Goal: Task Accomplishment & Management: Use online tool/utility

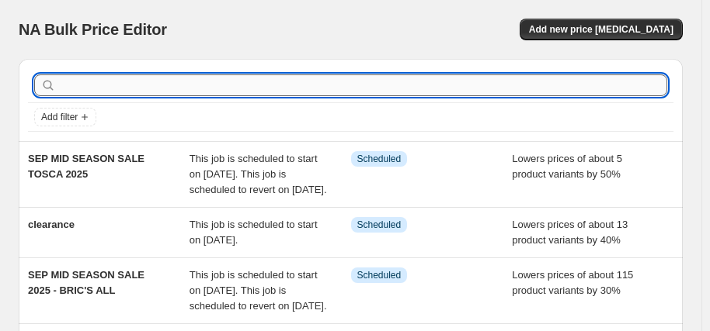
click at [143, 86] on input "text" at bounding box center [363, 86] width 608 height 22
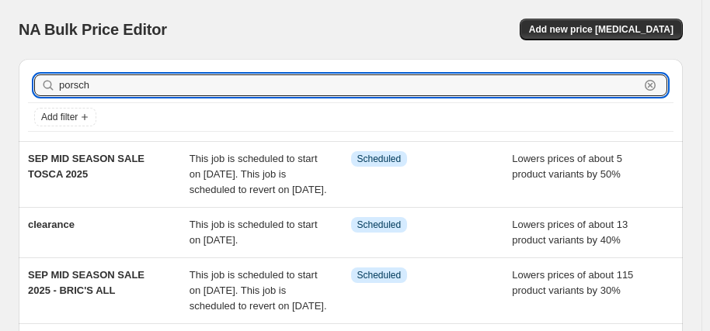
type input "porsche"
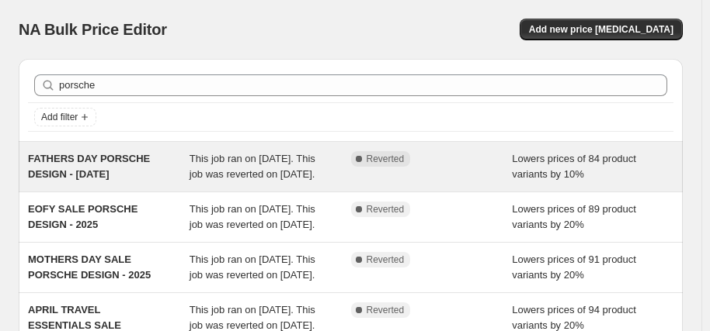
click at [134, 174] on div "FATHERS DAY PORSCHE DESIGN - [DATE]" at bounding box center [108, 166] width 161 height 31
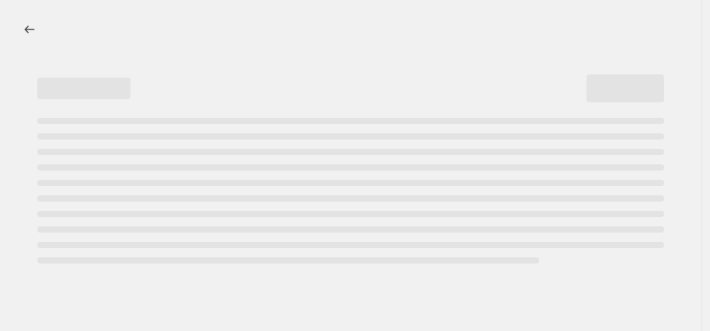
select select "percentage"
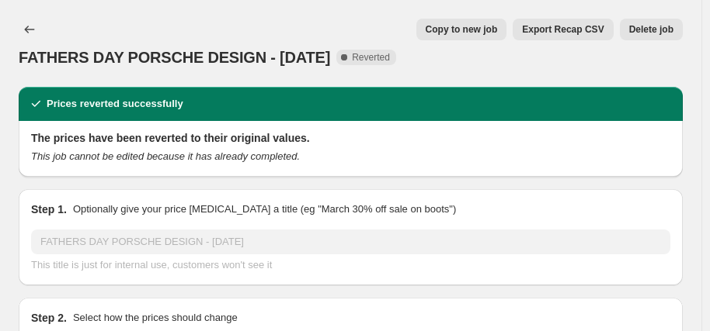
click at [477, 29] on span "Copy to new job" at bounding box center [461, 29] width 72 height 12
select select "percentage"
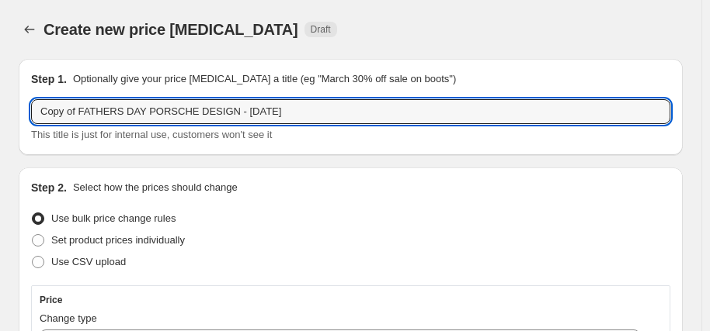
drag, startPoint x: 138, startPoint y: 114, endPoint x: -14, endPoint y: 109, distance: 152.3
click at [0, 109] on html "Home Settings Plans Skip to content Create new price [MEDICAL_DATA]. This page …" at bounding box center [355, 165] width 710 height 331
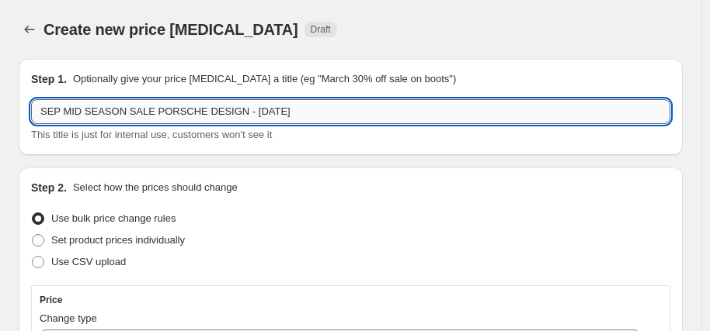
click at [286, 109] on input "SEP MID SEASON SALE PORSCHE DESIGN - [DATE]" at bounding box center [350, 111] width 639 height 25
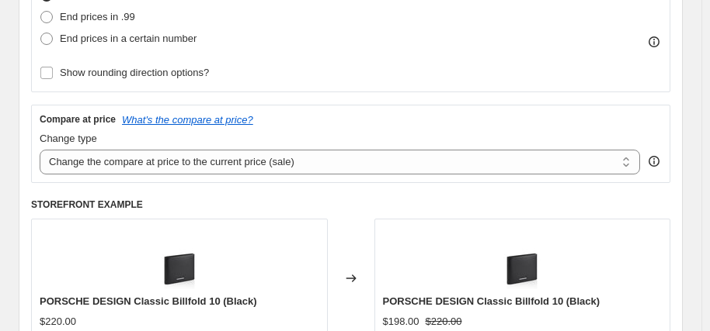
scroll to position [466, 0]
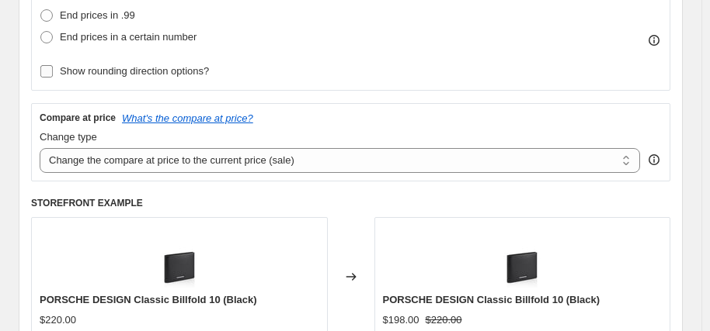
type input "SEP MID SEASON SALE PORSCHE DESIGN - 2025"
click at [168, 68] on span "Show rounding direction options?" at bounding box center [134, 71] width 149 height 12
click at [53, 68] on input "Show rounding direction options?" at bounding box center [46, 71] width 12 height 12
checkbox input "true"
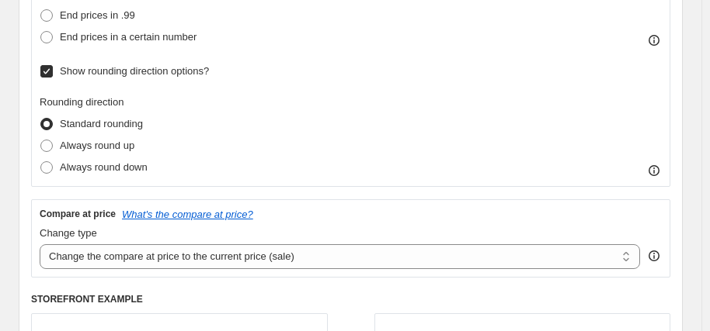
scroll to position [388, 0]
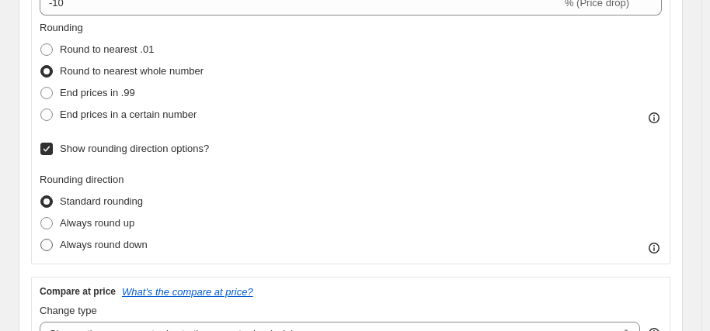
click at [134, 250] on span "Always round down" at bounding box center [104, 245] width 88 height 12
click at [41, 240] on input "Always round down" at bounding box center [40, 239] width 1 height 1
radio input "true"
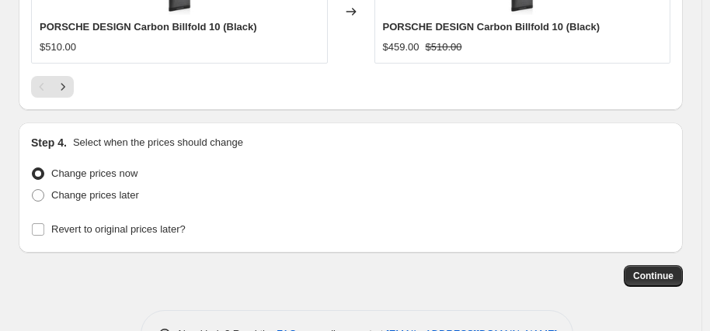
scroll to position [1752, 0]
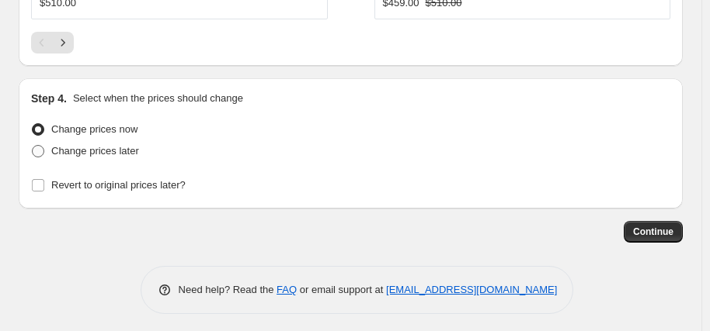
click at [116, 151] on span "Change prices later" at bounding box center [95, 151] width 88 height 12
click at [33, 146] on input "Change prices later" at bounding box center [32, 145] width 1 height 1
radio input "true"
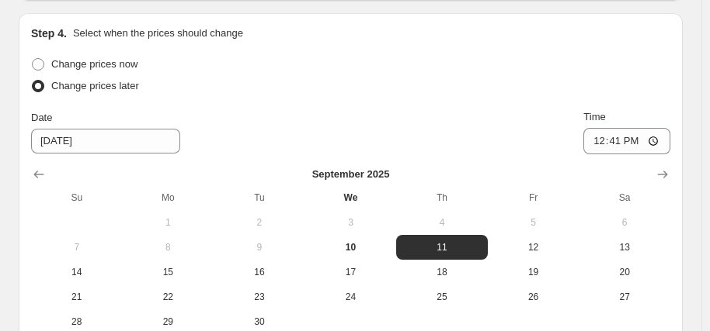
scroll to position [1830, 0]
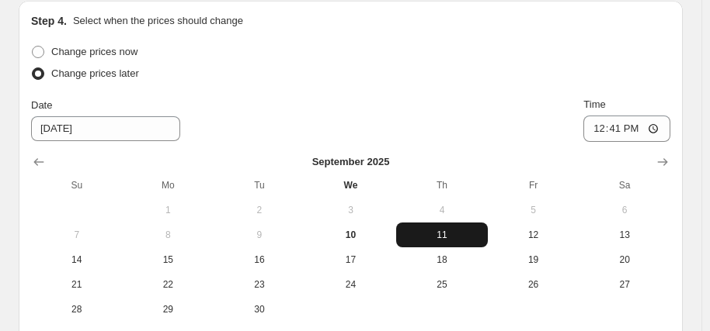
click at [443, 234] on span "11" at bounding box center [441, 235] width 79 height 12
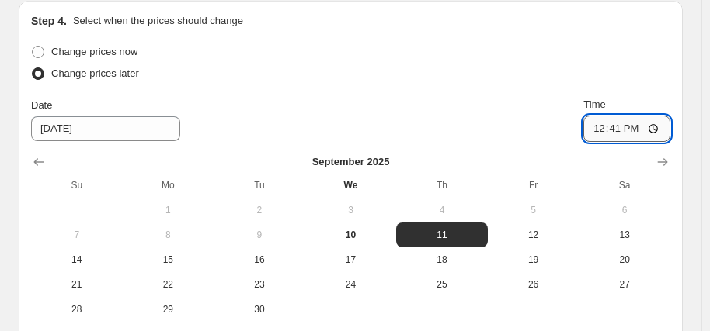
click at [608, 126] on input "12:41" at bounding box center [626, 129] width 87 height 26
type input "06:00"
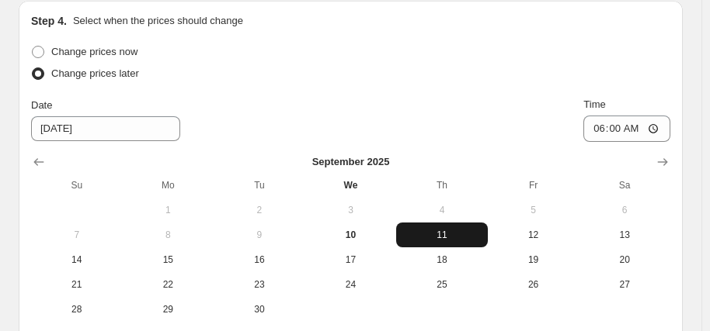
click at [449, 229] on span "11" at bounding box center [441, 235] width 79 height 12
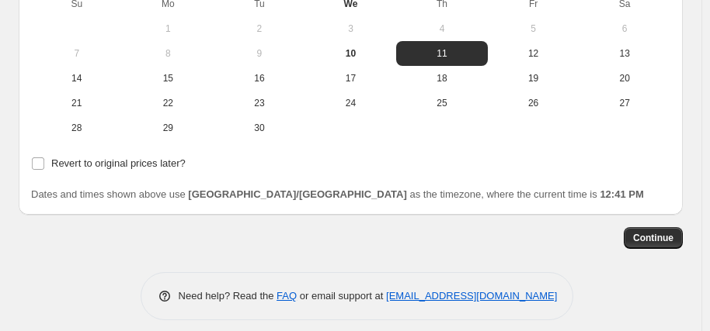
scroll to position [2018, 0]
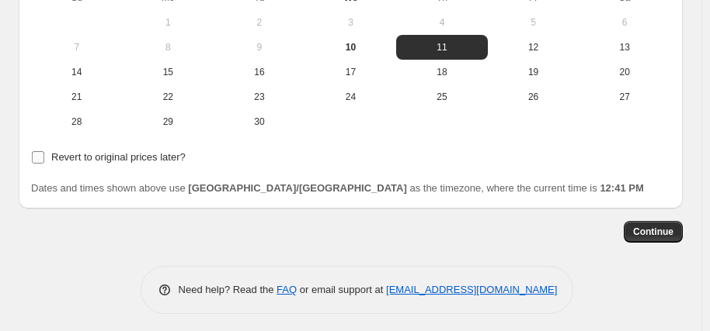
click at [146, 158] on span "Revert to original prices later?" at bounding box center [118, 157] width 134 height 12
click at [44, 158] on input "Revert to original prices later?" at bounding box center [38, 157] width 12 height 12
checkbox input "true"
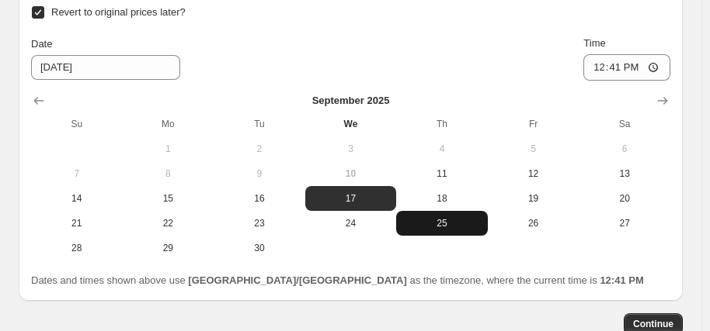
scroll to position [2173, 0]
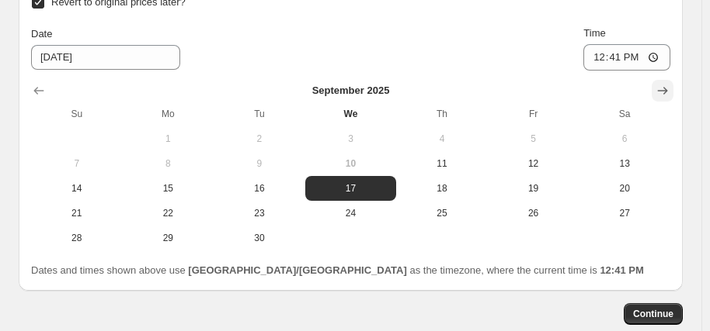
click at [669, 83] on icon "Show next month, October 2025" at bounding box center [662, 91] width 16 height 16
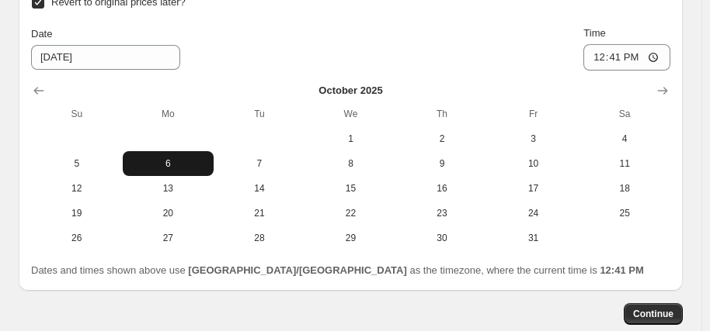
click at [166, 161] on span "6" at bounding box center [168, 164] width 79 height 12
type input "[DATE]"
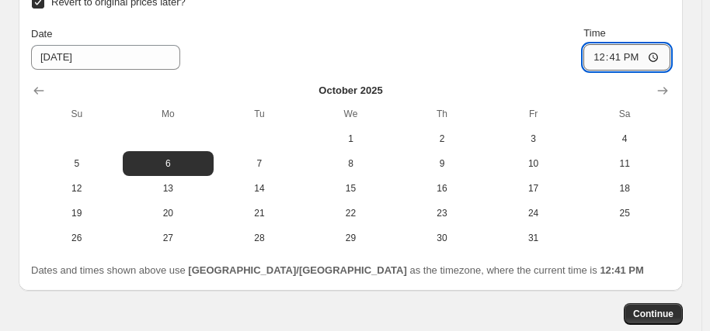
click at [606, 54] on input "12:41" at bounding box center [626, 57] width 87 height 26
type input "06:00"
click at [659, 308] on span "Continue" at bounding box center [653, 314] width 40 height 12
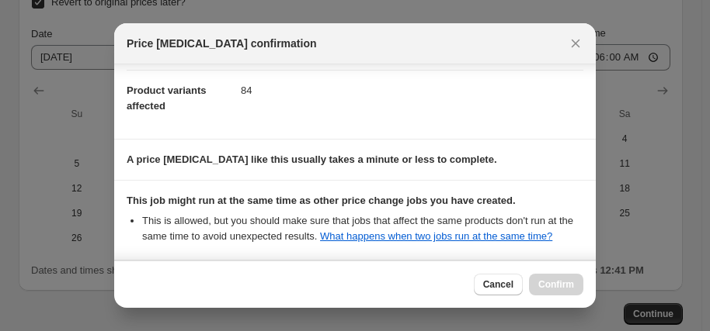
scroll to position [315, 0]
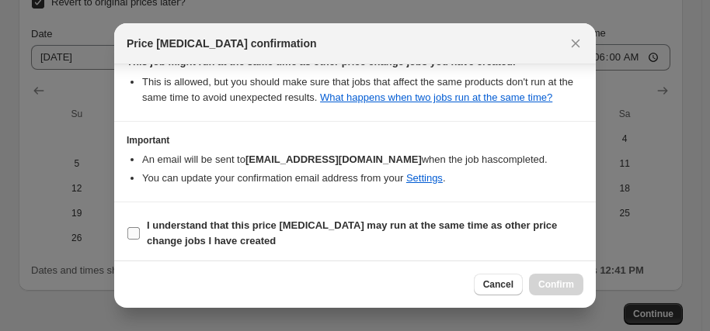
click at [392, 234] on span "I understand that this price [MEDICAL_DATA] may run at the same time as other p…" at bounding box center [365, 233] width 436 height 31
click at [140, 234] on input "I understand that this price [MEDICAL_DATA] may run at the same time as other p…" at bounding box center [133, 233] width 12 height 12
checkbox input "true"
click at [548, 282] on span "Confirm" at bounding box center [556, 285] width 36 height 12
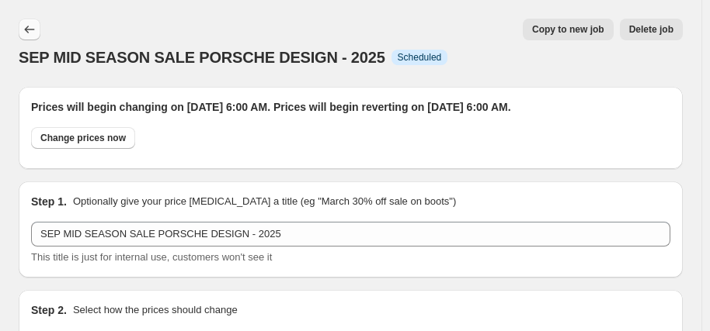
click at [31, 32] on icon "Price change jobs" at bounding box center [30, 30] width 16 height 16
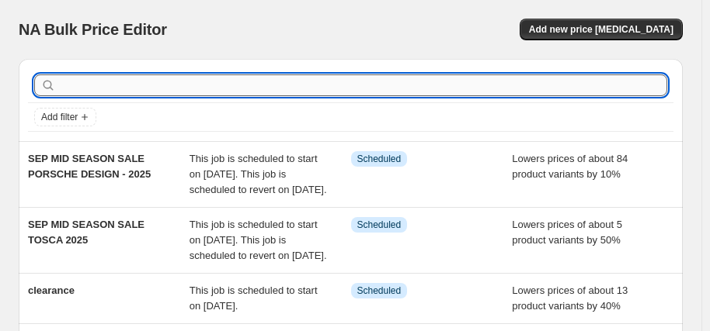
click at [116, 78] on input "text" at bounding box center [363, 86] width 608 height 22
type input "ECHOLAC"
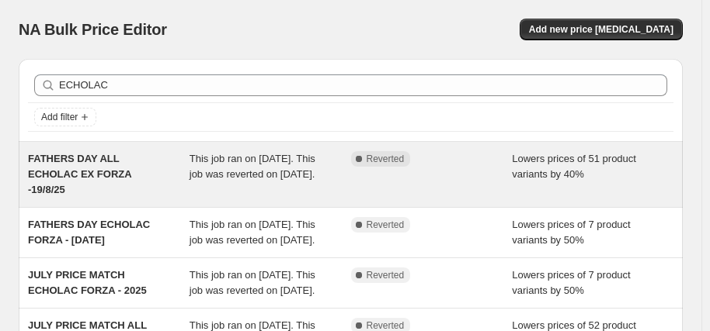
click at [139, 172] on div "FATHERS DAY ALL ECHOLAC EX FORZA -19/8/25" at bounding box center [108, 174] width 161 height 47
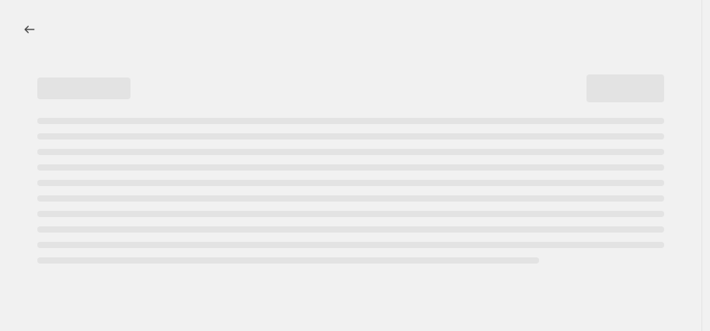
select select "percentage"
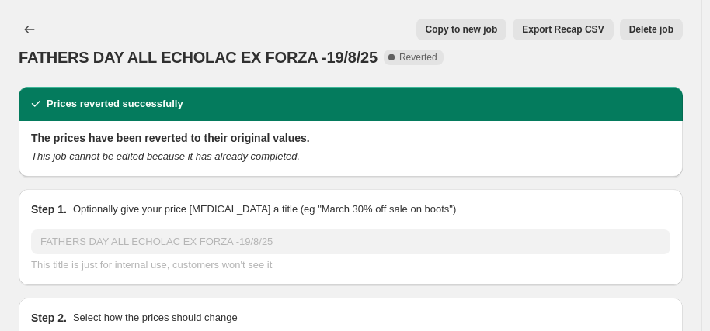
click at [494, 26] on span "Copy to new job" at bounding box center [461, 29] width 72 height 12
select select "percentage"
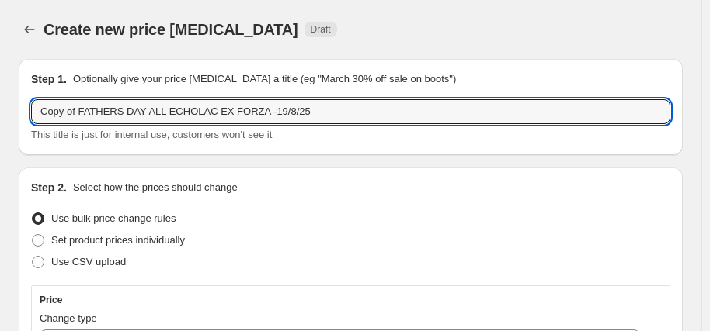
drag, startPoint x: 137, startPoint y: 112, endPoint x: 1, endPoint y: 113, distance: 135.9
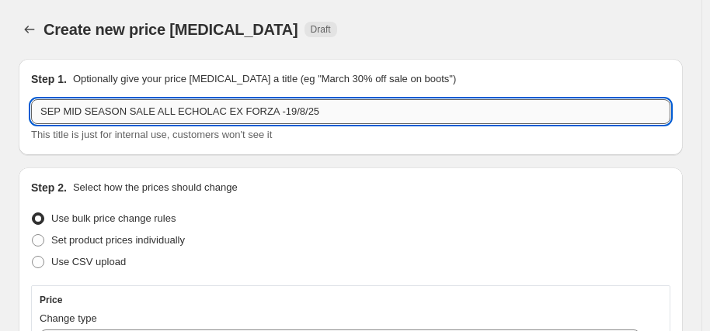
click at [323, 109] on input "SEP MID SEASON SALE ALL ECHOLAC EX FORZA -19/8/25" at bounding box center [350, 111] width 639 height 25
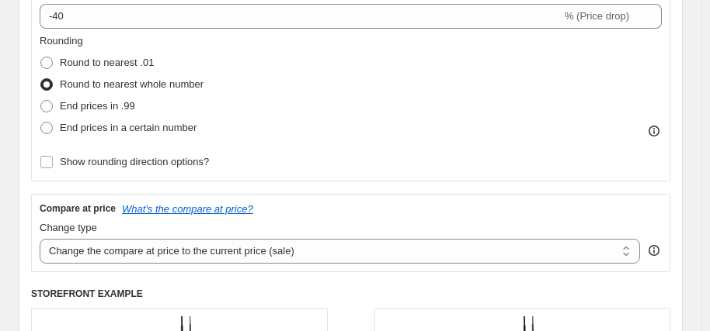
scroll to position [388, 0]
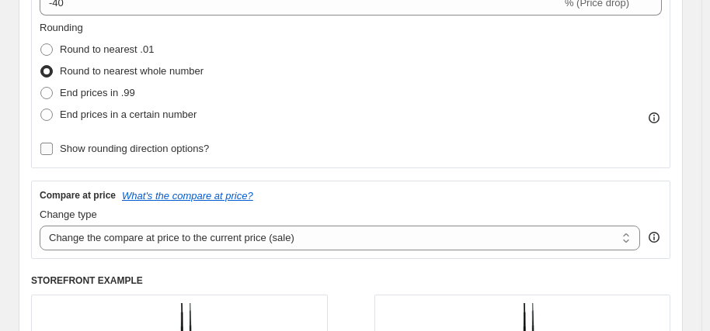
type input "SEP MID SEASON SALE ALL ECHOLAC EX FORZA -2025"
click at [182, 151] on span "Show rounding direction options?" at bounding box center [134, 149] width 149 height 12
click at [53, 151] on input "Show rounding direction options?" at bounding box center [46, 149] width 12 height 12
checkbox input "true"
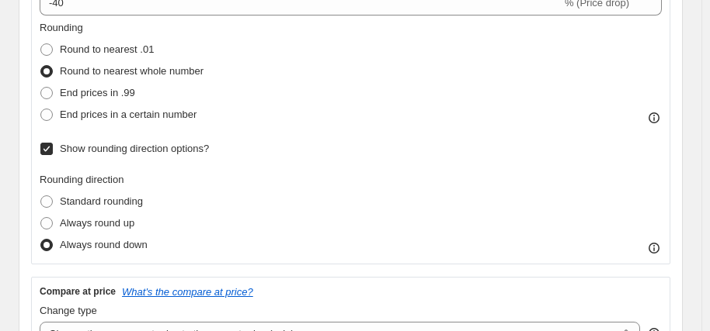
click at [252, 217] on div "Rounding direction Standard rounding Always round up Always round down" at bounding box center [351, 214] width 622 height 84
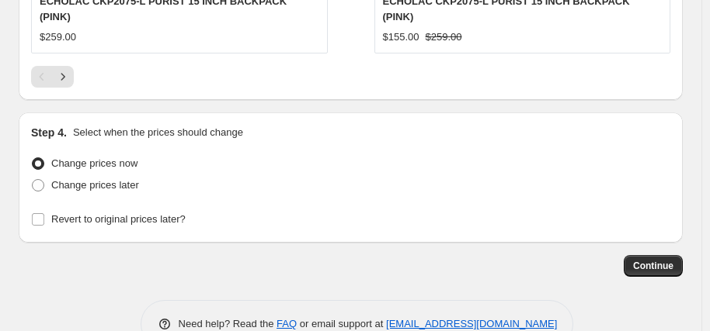
scroll to position [1752, 0]
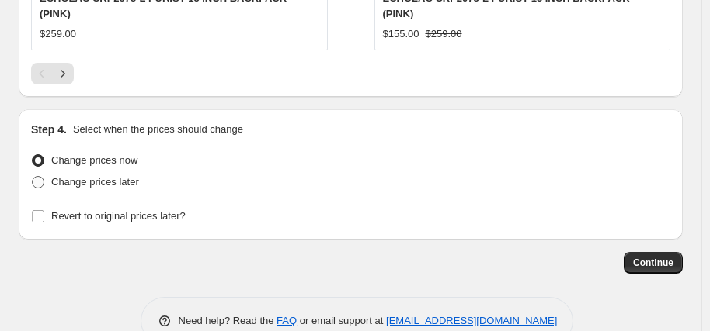
click at [118, 176] on span "Change prices later" at bounding box center [95, 182] width 88 height 12
click at [33, 176] on input "Change prices later" at bounding box center [32, 176] width 1 height 1
radio input "true"
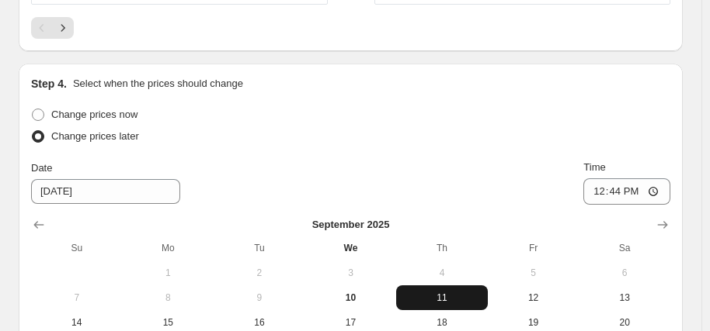
scroll to position [1830, 0]
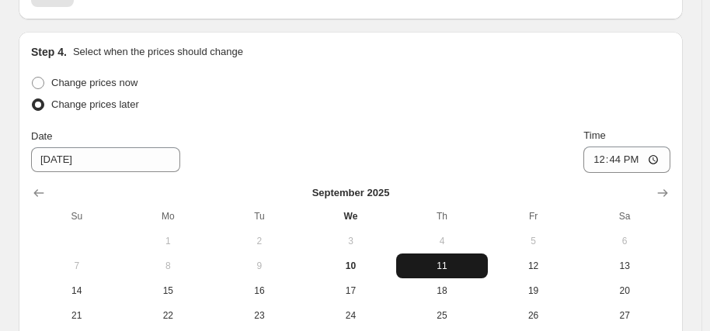
click at [446, 260] on span "11" at bounding box center [441, 266] width 79 height 12
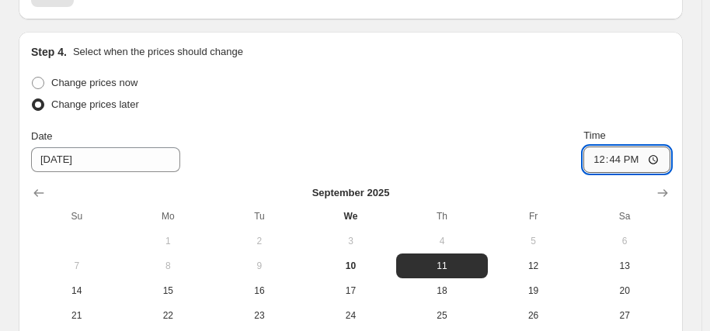
click at [608, 147] on input "12:44" at bounding box center [626, 160] width 87 height 26
type input "06:00"
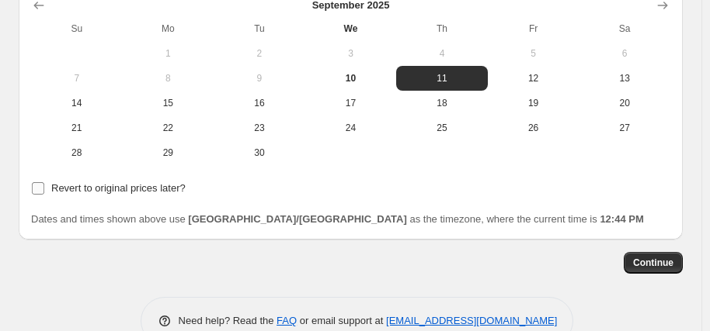
click at [127, 181] on span "Revert to original prices later?" at bounding box center [118, 189] width 134 height 16
click at [44, 182] on input "Revert to original prices later?" at bounding box center [38, 188] width 12 height 12
checkbox input "true"
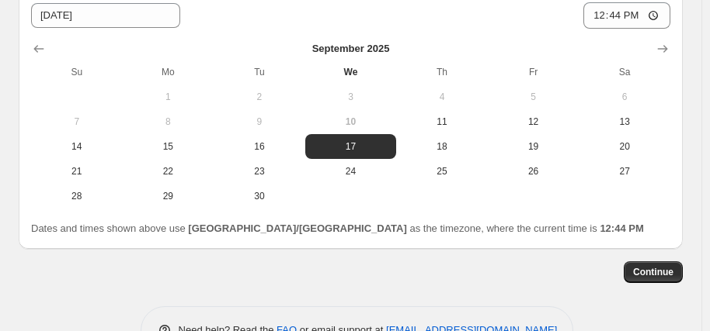
scroll to position [2251, 0]
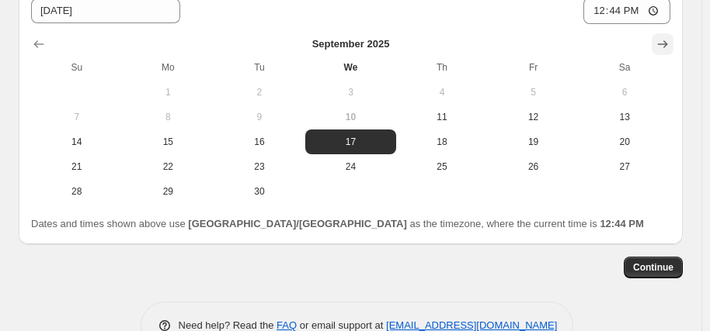
click at [669, 36] on icon "Show next month, October 2025" at bounding box center [662, 44] width 16 height 16
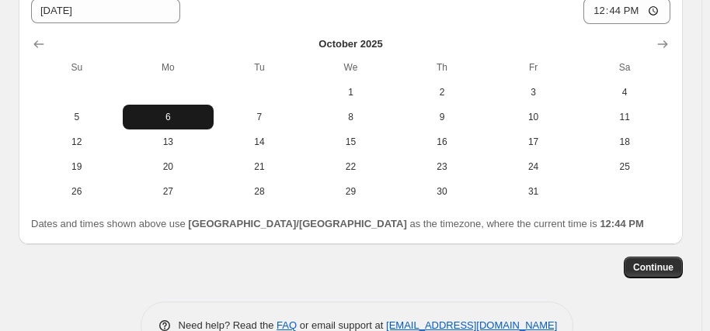
click at [167, 111] on span "6" at bounding box center [168, 117] width 79 height 12
type input "[DATE]"
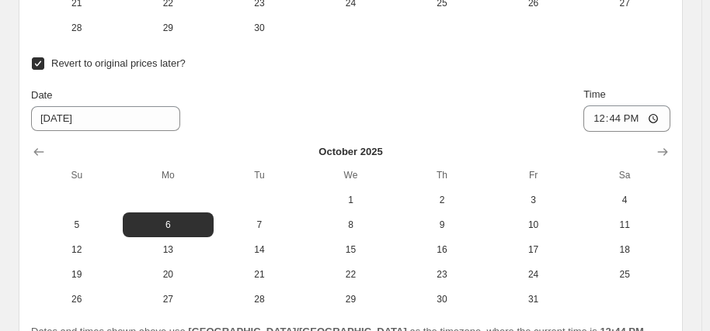
scroll to position [2095, 0]
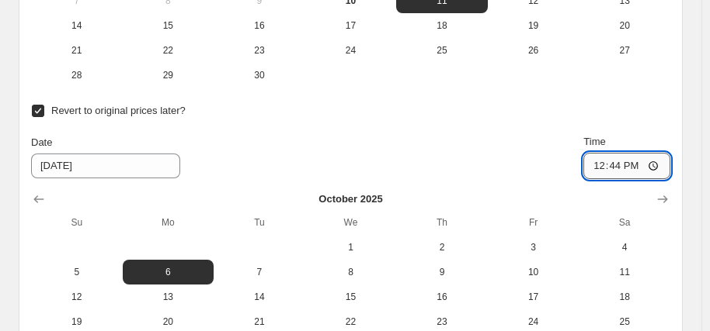
click at [615, 153] on input "12:44" at bounding box center [626, 166] width 87 height 26
type input "06:00"
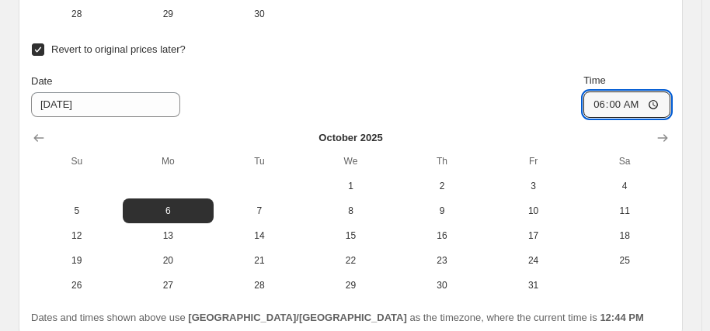
scroll to position [2255, 0]
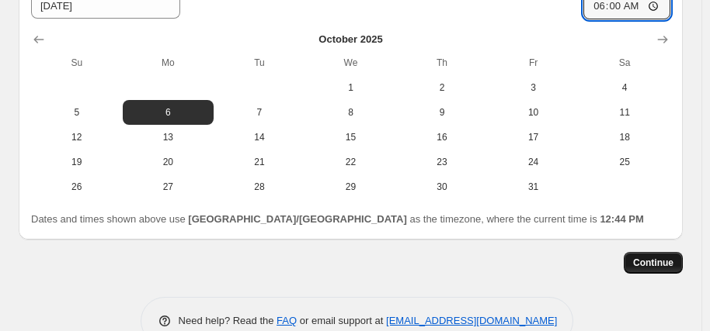
click at [672, 257] on span "Continue" at bounding box center [653, 263] width 40 height 12
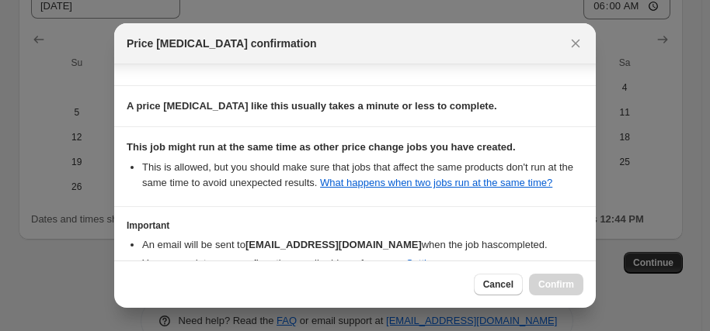
scroll to position [315, 0]
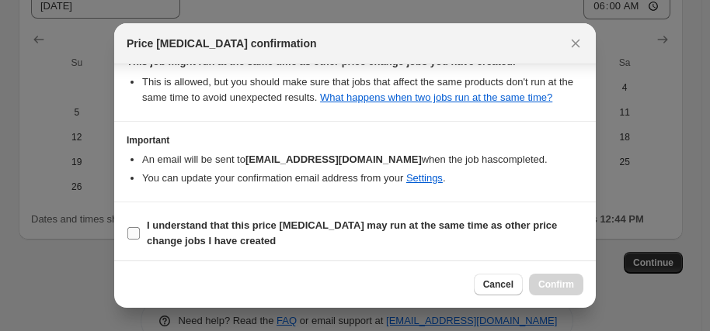
click at [300, 228] on b "I understand that this price [MEDICAL_DATA] may run at the same time as other p…" at bounding box center [352, 233] width 410 height 27
click at [140, 228] on input "I understand that this price [MEDICAL_DATA] may run at the same time as other p…" at bounding box center [133, 233] width 12 height 12
checkbox input "true"
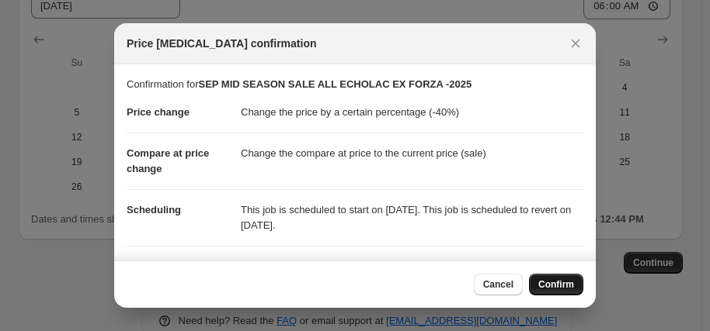
click at [557, 287] on span "Confirm" at bounding box center [556, 285] width 36 height 12
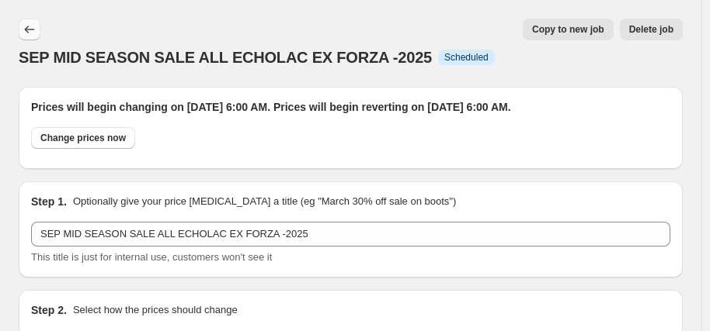
click at [22, 28] on icon "Price change jobs" at bounding box center [30, 30] width 16 height 16
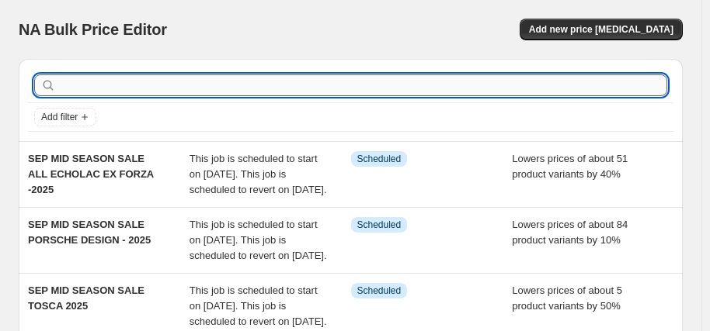
click at [131, 89] on input "text" at bounding box center [363, 86] width 608 height 22
type input "FORZA"
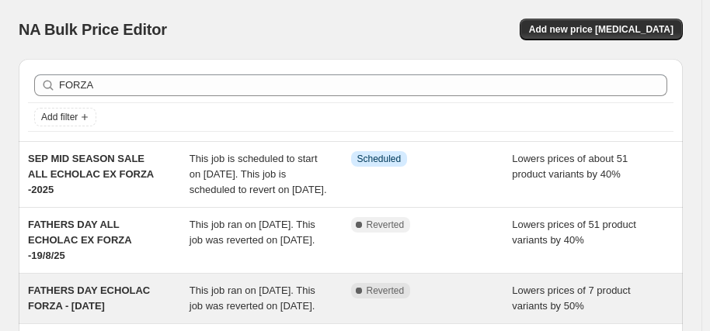
click at [136, 314] on div "FATHERS DAY ECHOLAC FORZA - [DATE]" at bounding box center [108, 298] width 161 height 31
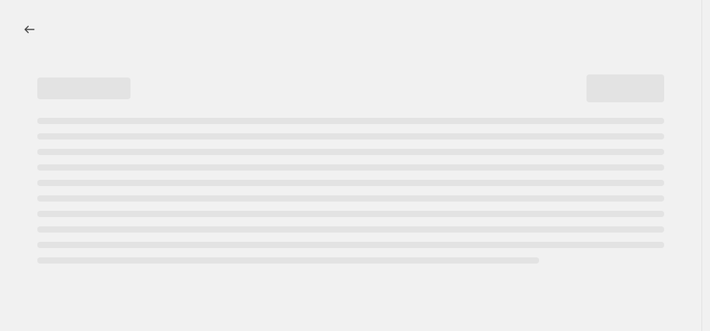
select select "percentage"
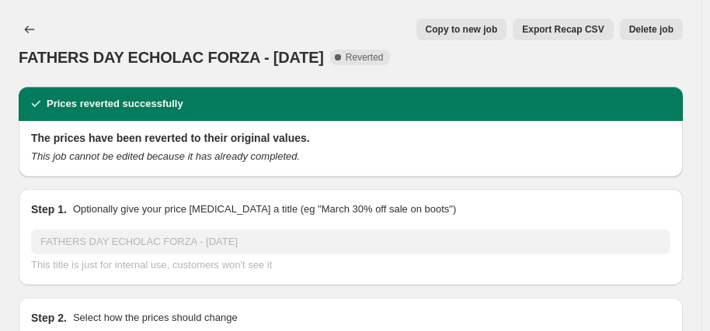
click at [483, 27] on span "Copy to new job" at bounding box center [461, 29] width 72 height 12
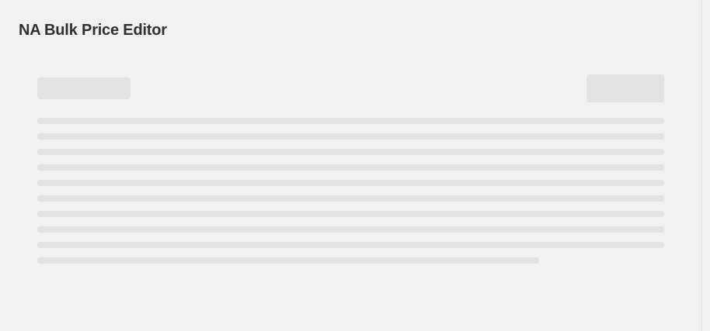
select select "percentage"
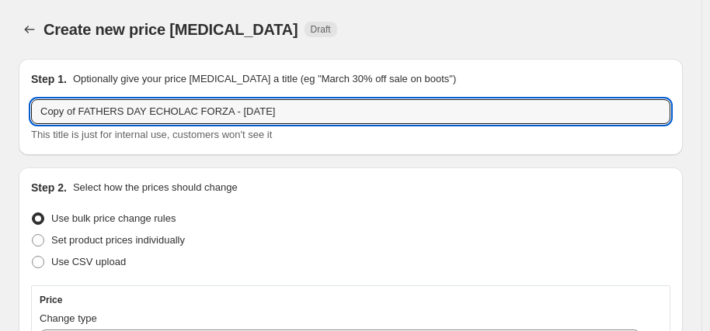
drag, startPoint x: 142, startPoint y: 111, endPoint x: 5, endPoint y: 109, distance: 136.6
click at [19, 106] on div "Step 1. Optionally give your price [MEDICAL_DATA] a title (eg "March 30% off sa…" at bounding box center [351, 107] width 664 height 96
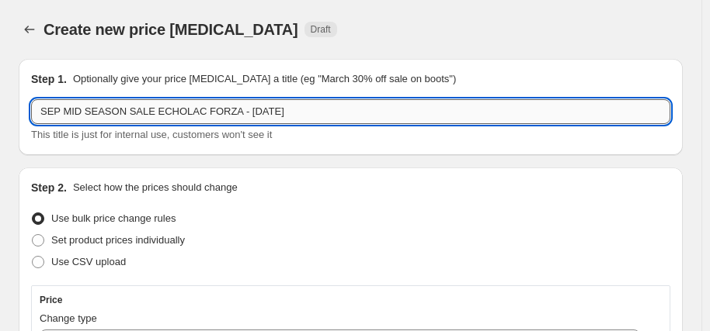
click at [260, 113] on input "SEP MID SEASON SALE ECHOLAC FORZA - [DATE]" at bounding box center [350, 111] width 639 height 25
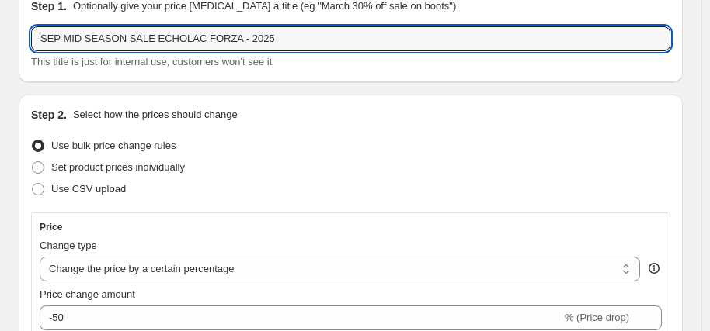
scroll to position [233, 0]
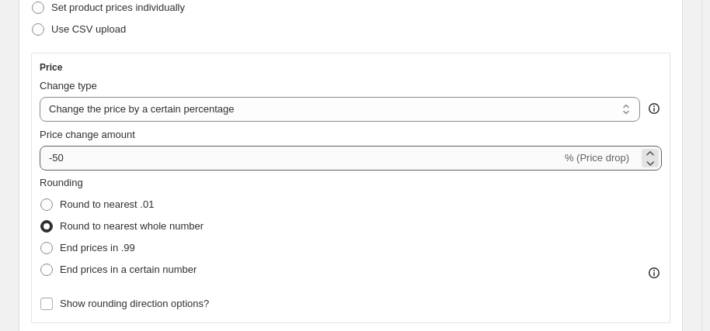
type input "SEP MID SEASON SALE ECHOLAC FORZA - 2025"
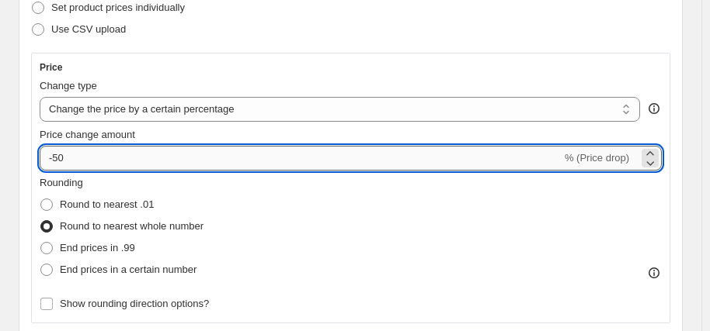
click at [150, 161] on input "-50" at bounding box center [301, 158] width 522 height 25
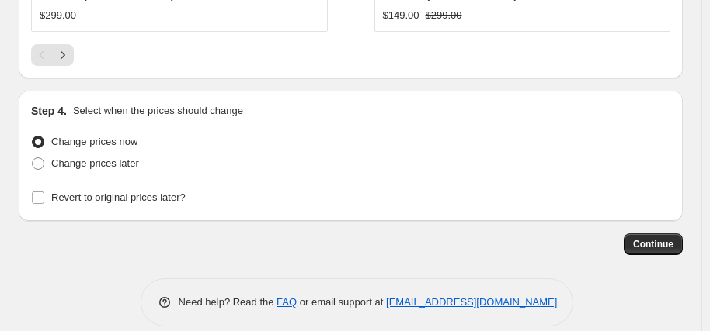
scroll to position [1749, 0]
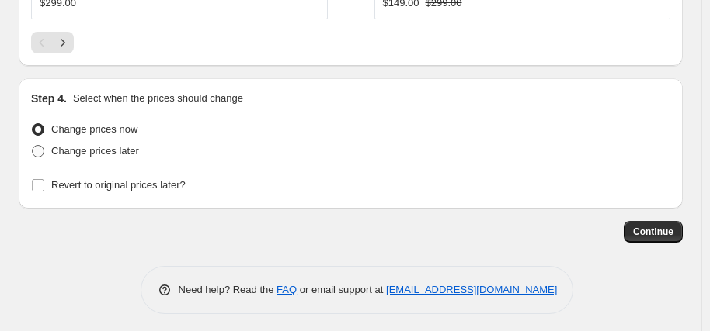
click at [114, 151] on span "Change prices later" at bounding box center [95, 151] width 88 height 12
click at [33, 146] on input "Change prices later" at bounding box center [32, 145] width 1 height 1
radio input "true"
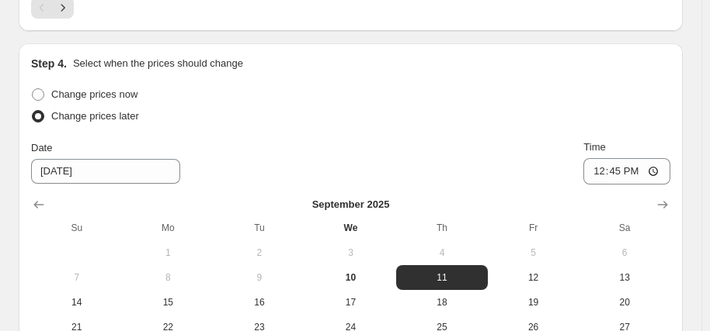
scroll to position [1827, 0]
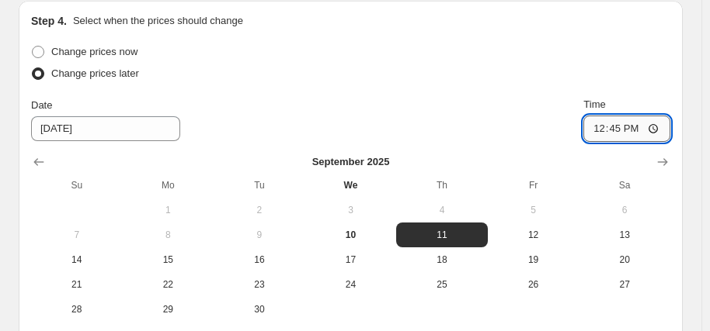
click at [602, 122] on input "12:45" at bounding box center [626, 129] width 87 height 26
type input "06:00"
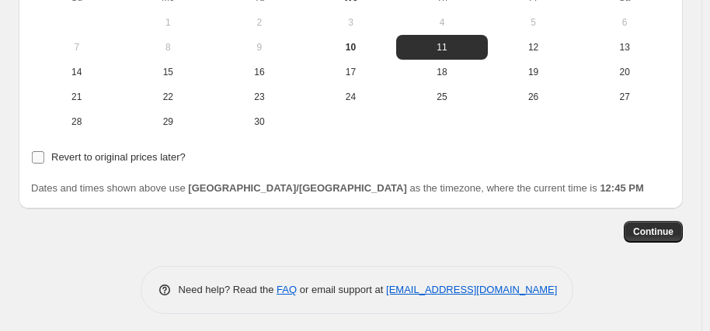
click at [175, 151] on span "Revert to original prices later?" at bounding box center [118, 157] width 134 height 12
click at [44, 151] on input "Revert to original prices later?" at bounding box center [38, 157] width 12 height 12
checkbox input "true"
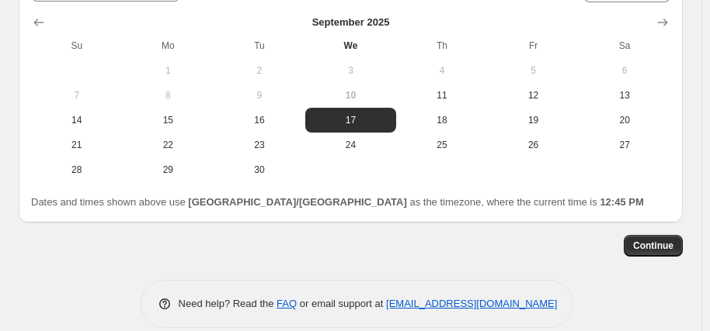
scroll to position [2247, 0]
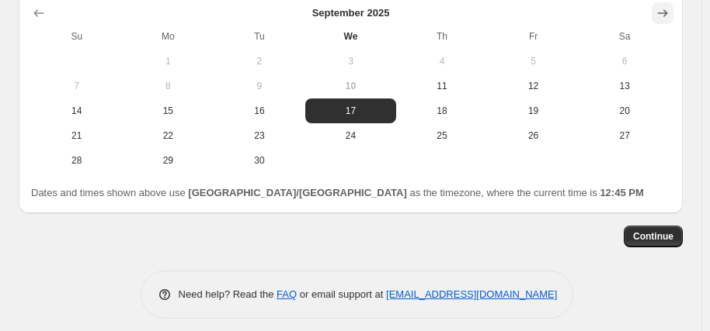
click at [667, 6] on icon "Show next month, October 2025" at bounding box center [662, 13] width 16 height 16
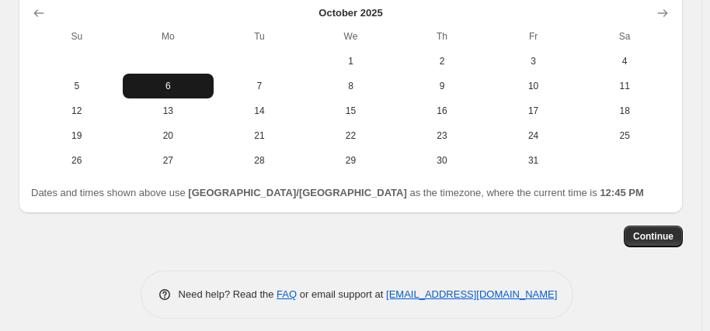
click at [166, 82] on span "6" at bounding box center [168, 86] width 79 height 12
type input "[DATE]"
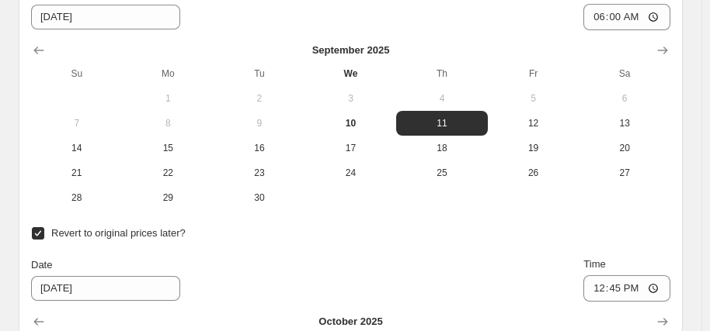
scroll to position [1937, 0]
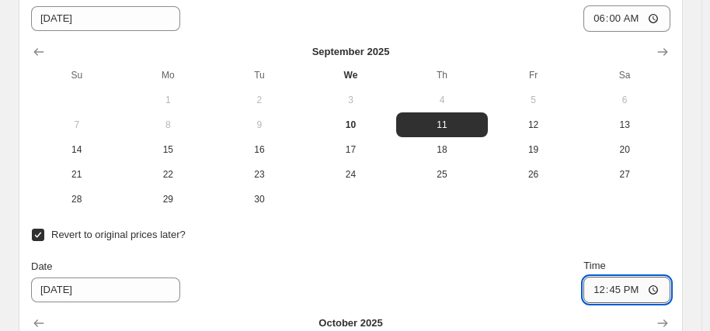
click at [607, 286] on input "12:45" at bounding box center [626, 290] width 87 height 26
type input "06:00"
click at [536, 201] on td at bounding box center [534, 199] width 92 height 25
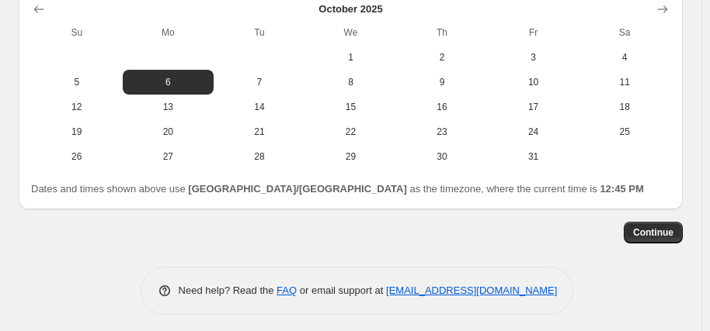
scroll to position [2252, 0]
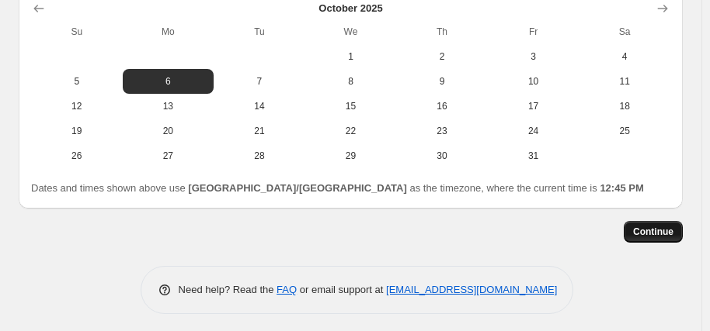
click at [661, 227] on span "Continue" at bounding box center [653, 232] width 40 height 12
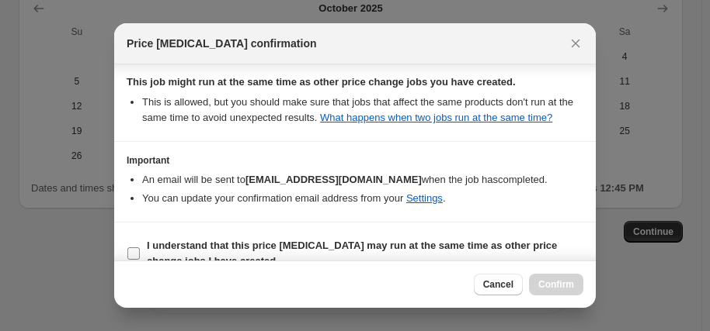
scroll to position [315, 0]
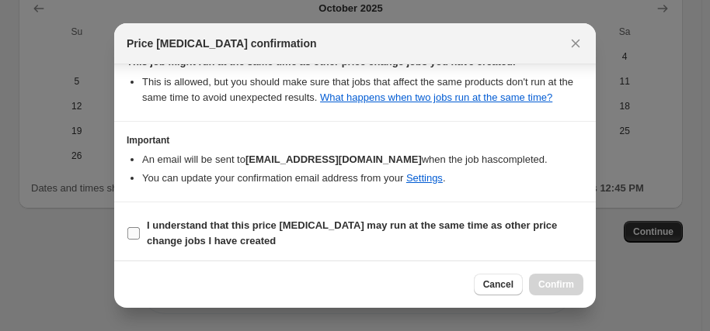
click at [262, 229] on span "I understand that this price [MEDICAL_DATA] may run at the same time as other p…" at bounding box center [365, 233] width 436 height 31
click at [140, 229] on input "I understand that this price [MEDICAL_DATA] may run at the same time as other p…" at bounding box center [133, 233] width 12 height 12
checkbox input "true"
click at [552, 286] on span "Confirm" at bounding box center [556, 285] width 36 height 12
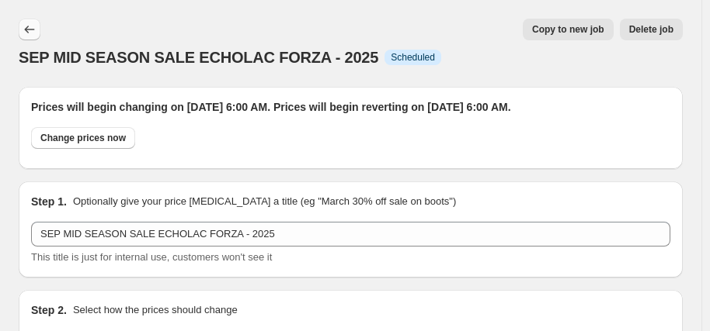
click at [32, 28] on icon "Price change jobs" at bounding box center [30, 30] width 16 height 16
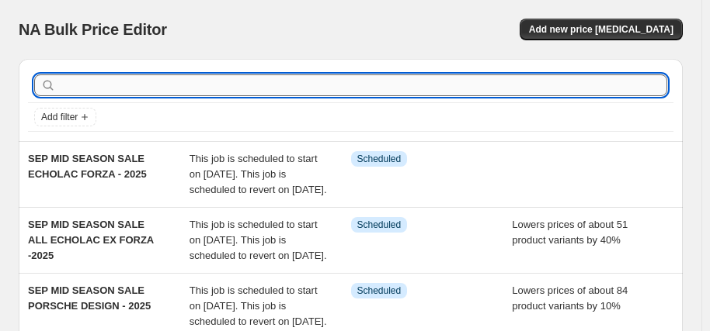
click at [193, 90] on input "text" at bounding box center [363, 86] width 608 height 22
type input "THULE"
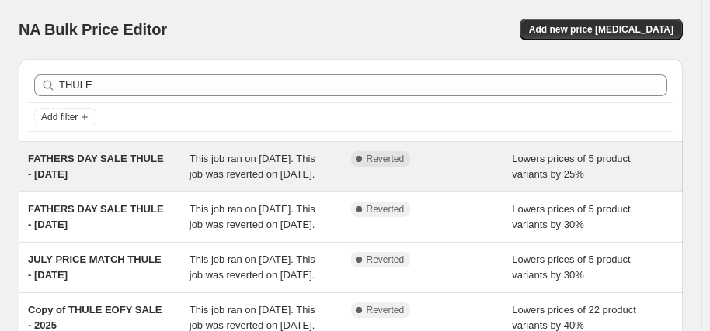
click at [134, 177] on div "FATHERS DAY SALE THULE - [DATE]" at bounding box center [108, 166] width 161 height 31
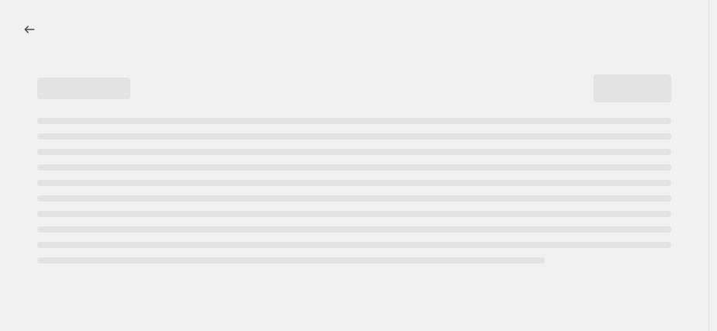
select select "percentage"
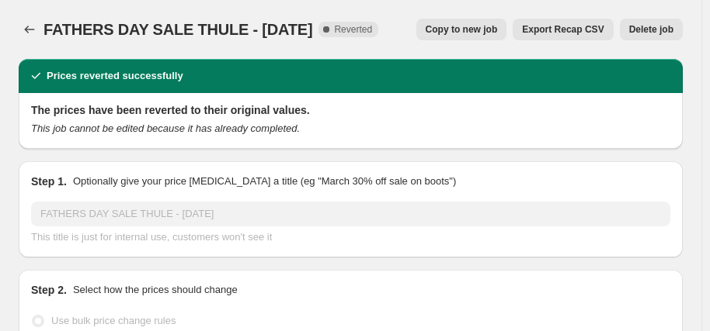
click at [484, 27] on span "Copy to new job" at bounding box center [461, 29] width 72 height 12
select select "percentage"
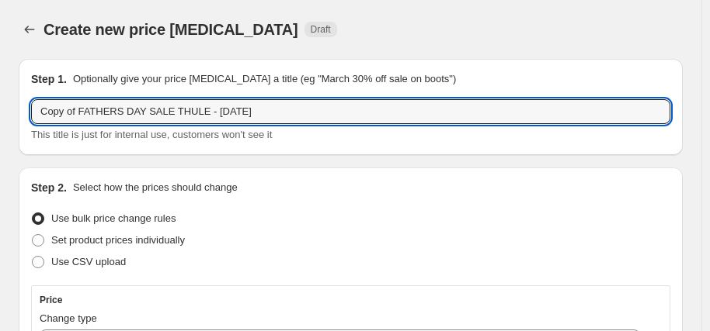
drag, startPoint x: 253, startPoint y: 114, endPoint x: 14, endPoint y: 102, distance: 239.4
type input "t"
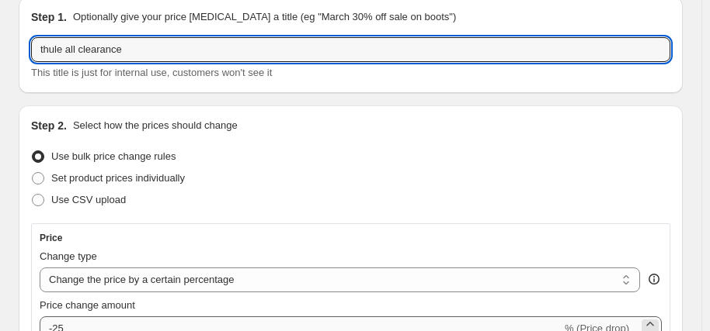
scroll to position [155, 0]
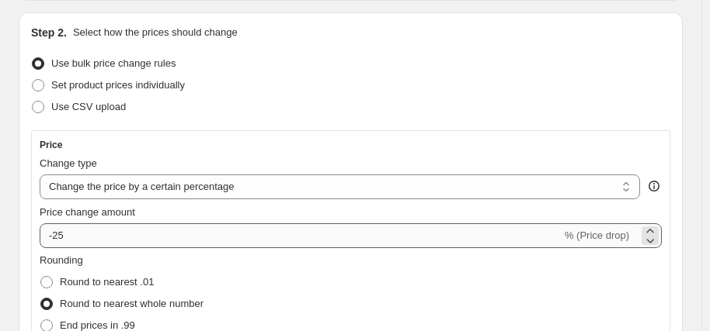
type input "thule all clearance"
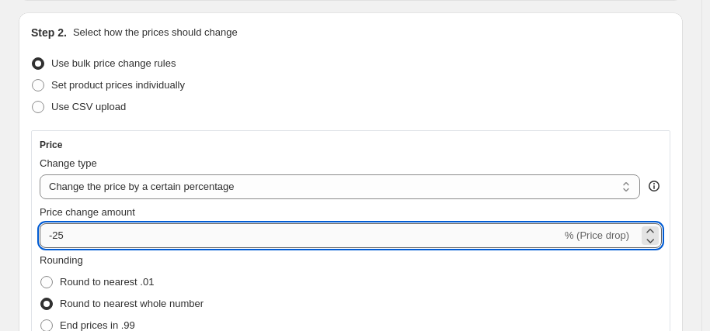
click at [152, 239] on input "-25" at bounding box center [301, 236] width 522 height 25
type input "-2"
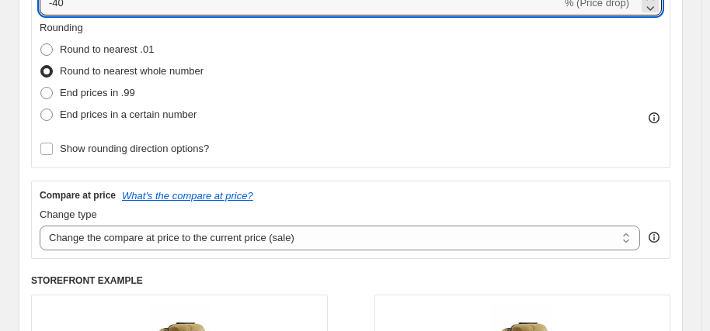
scroll to position [466, 0]
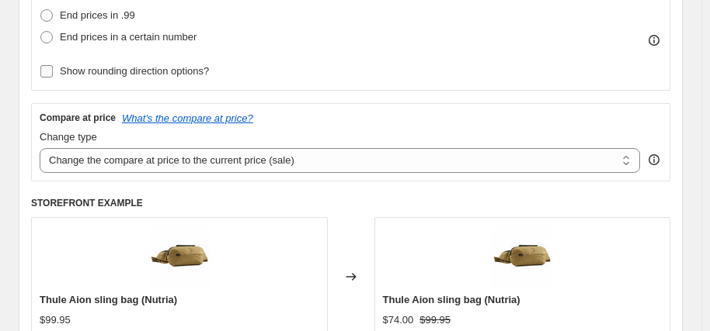
type input "-40"
click at [176, 77] on span "Show rounding direction options?" at bounding box center [134, 71] width 149 height 12
click at [53, 77] on input "Show rounding direction options?" at bounding box center [46, 71] width 12 height 12
checkbox input "true"
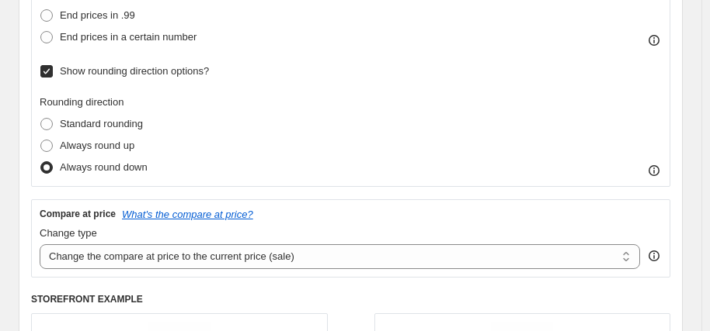
click at [339, 134] on div "Rounding direction Standard rounding Always round up Always round down" at bounding box center [351, 137] width 622 height 84
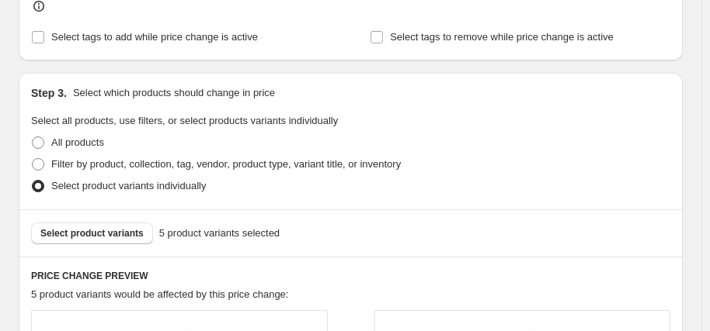
scroll to position [1009, 0]
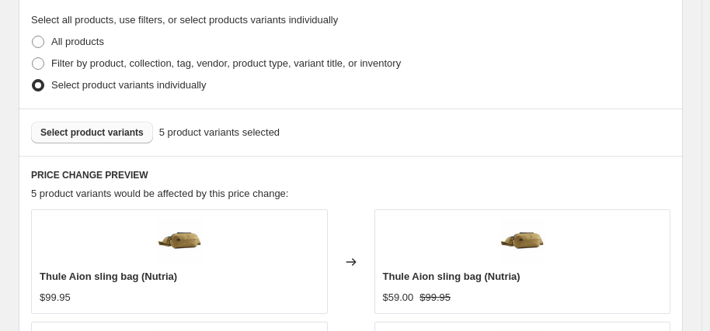
click at [100, 134] on span "Select product variants" at bounding box center [91, 133] width 103 height 12
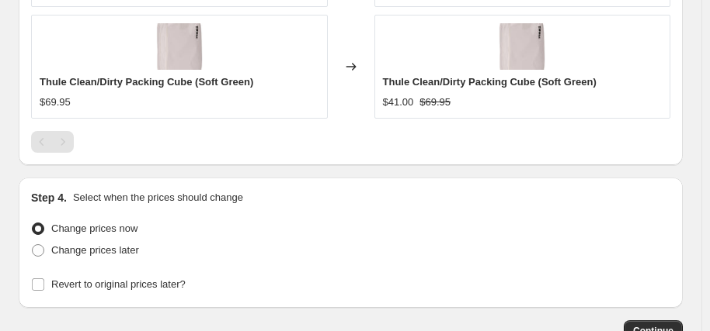
scroll to position [1675, 0]
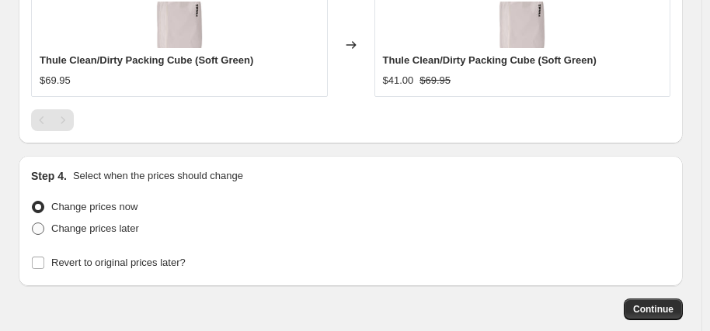
click at [127, 229] on span "Change prices later" at bounding box center [95, 229] width 88 height 12
click at [33, 224] on input "Change prices later" at bounding box center [32, 223] width 1 height 1
radio input "true"
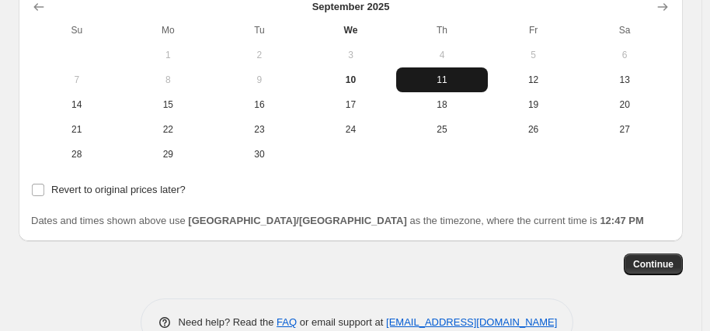
click at [445, 78] on span "11" at bounding box center [441, 80] width 79 height 12
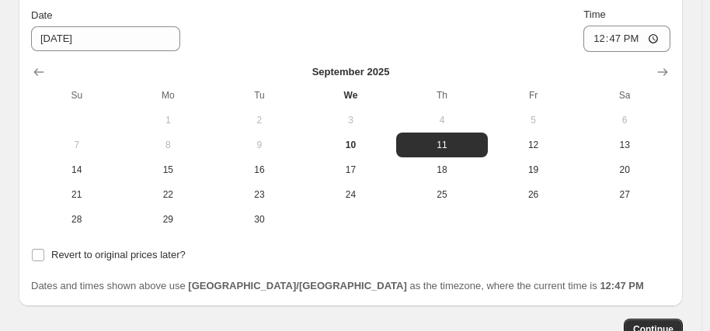
scroll to position [1830, 0]
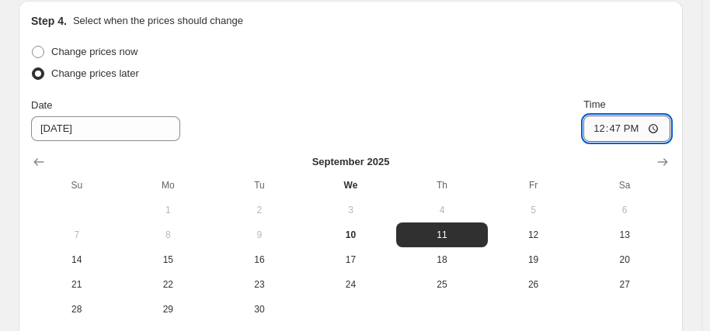
click at [610, 129] on input "12:47" at bounding box center [626, 129] width 87 height 26
type input "06:00"
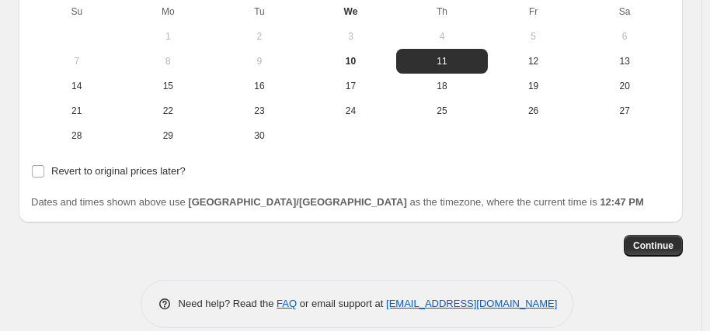
scroll to position [2018, 0]
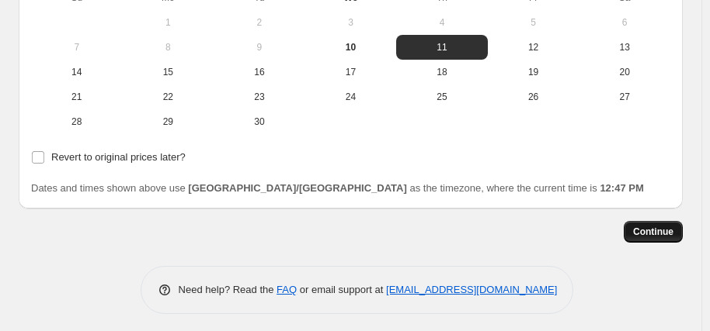
click at [660, 228] on span "Continue" at bounding box center [653, 232] width 40 height 12
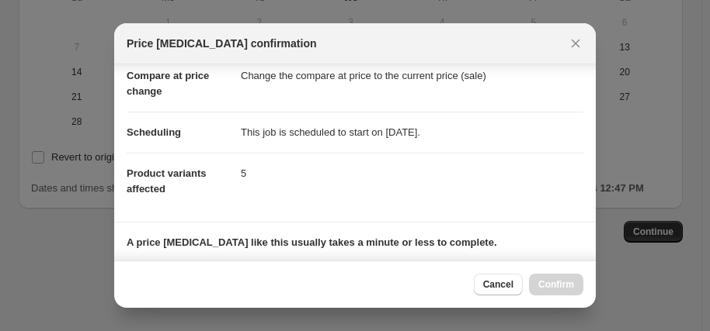
scroll to position [300, 0]
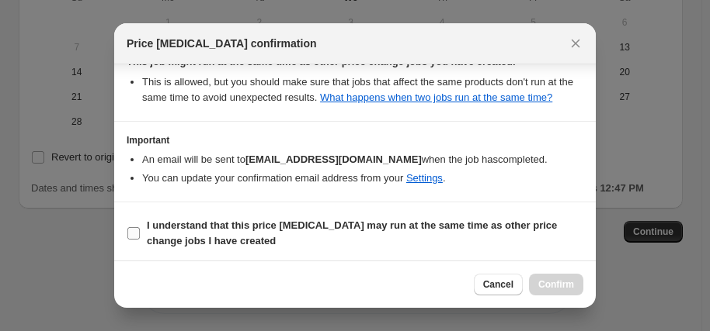
click at [281, 224] on b "I understand that this price [MEDICAL_DATA] may run at the same time as other p…" at bounding box center [352, 233] width 410 height 27
click at [140, 227] on input "I understand that this price [MEDICAL_DATA] may run at the same time as other p…" at bounding box center [133, 233] width 12 height 12
checkbox input "true"
click at [564, 286] on span "Confirm" at bounding box center [556, 285] width 36 height 12
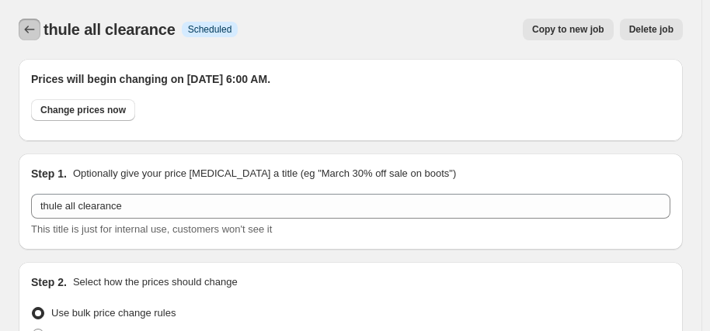
click at [35, 32] on icon "Price change jobs" at bounding box center [30, 30] width 16 height 16
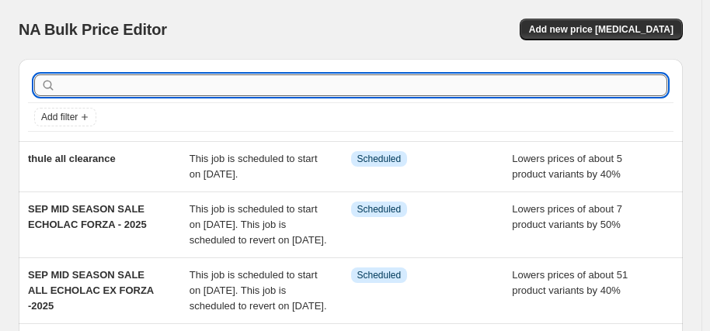
click at [176, 83] on input "text" at bounding box center [363, 86] width 608 height 22
type input "[PERSON_NAME]"
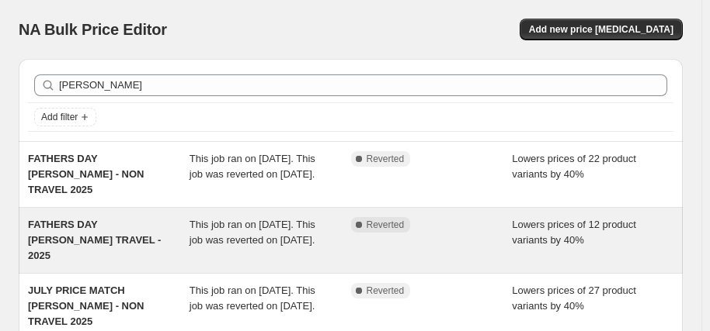
click at [127, 241] on span "FATHERS DAY [PERSON_NAME] TRAVEL - 2025" at bounding box center [94, 240] width 133 height 43
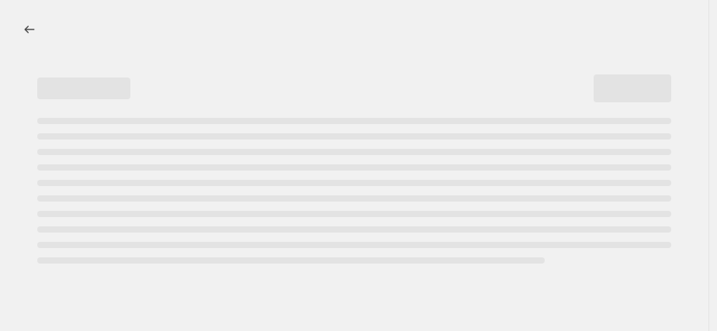
select select "percentage"
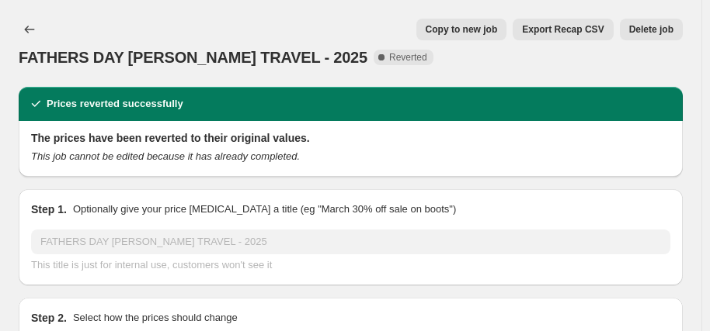
click at [468, 30] on span "Copy to new job" at bounding box center [461, 29] width 72 height 12
select select "percentage"
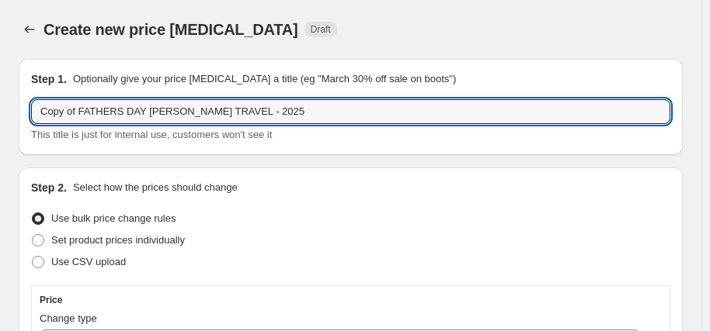
drag, startPoint x: 137, startPoint y: 112, endPoint x: 10, endPoint y: 114, distance: 126.6
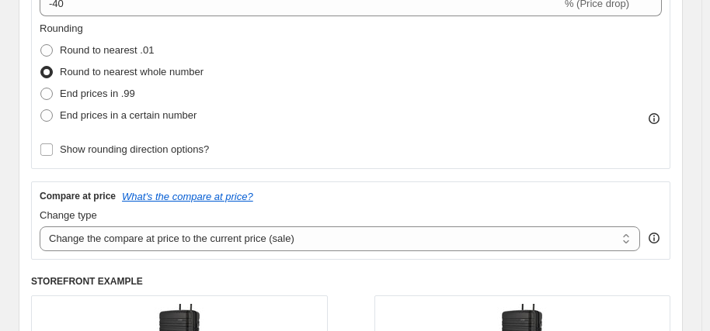
scroll to position [388, 0]
type input "SEP MID SEASON SALE [PERSON_NAME] TRAVEL - 2025"
click at [170, 154] on span "Show rounding direction options?" at bounding box center [134, 149] width 149 height 12
click at [53, 154] on input "Show rounding direction options?" at bounding box center [46, 149] width 12 height 12
checkbox input "true"
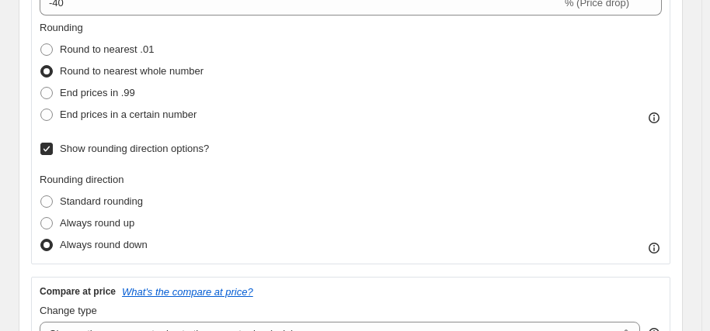
click at [324, 149] on div "Rounding Round to nearest .01 Round to nearest whole number End prices in .99 E…" at bounding box center [351, 138] width 622 height 236
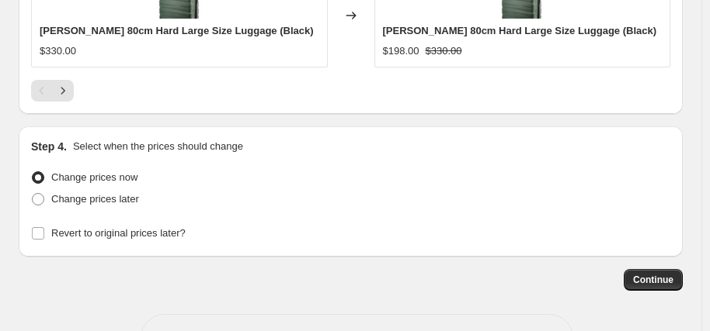
scroll to position [1752, 0]
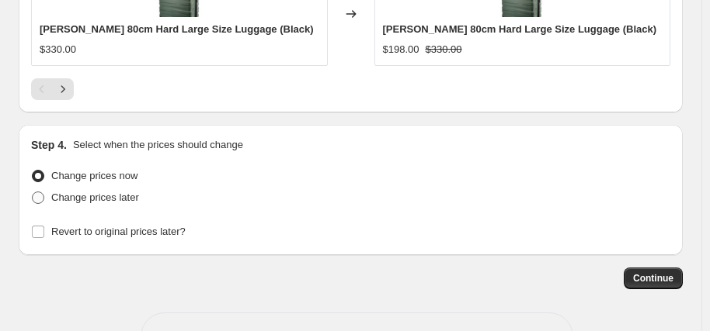
click at [106, 192] on span "Change prices later" at bounding box center [95, 198] width 88 height 12
click at [33, 192] on input "Change prices later" at bounding box center [32, 192] width 1 height 1
radio input "true"
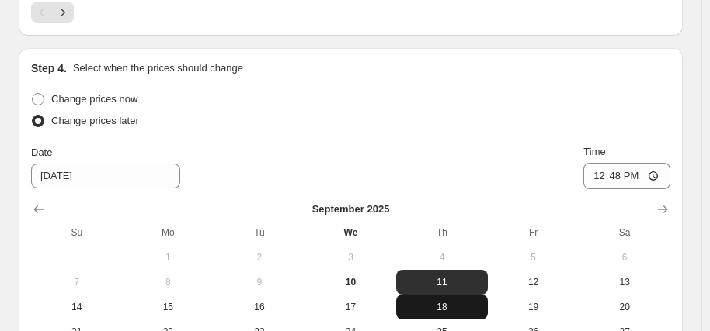
scroll to position [1907, 0]
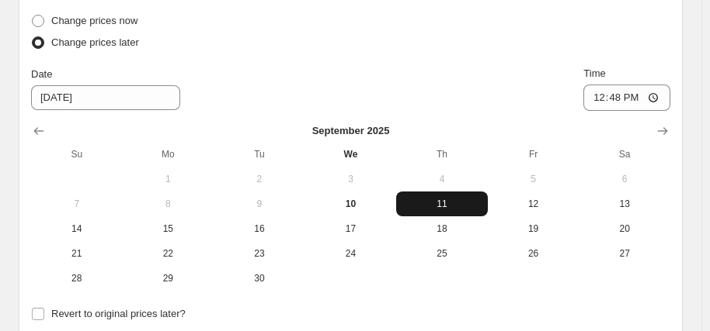
click at [451, 198] on span "11" at bounding box center [441, 204] width 79 height 12
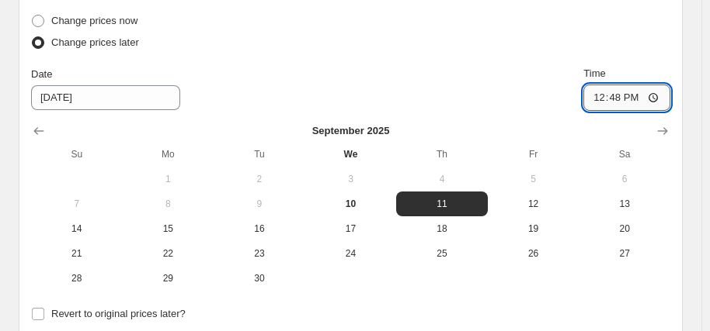
click at [602, 85] on input "12:48" at bounding box center [626, 98] width 87 height 26
type input "06:00"
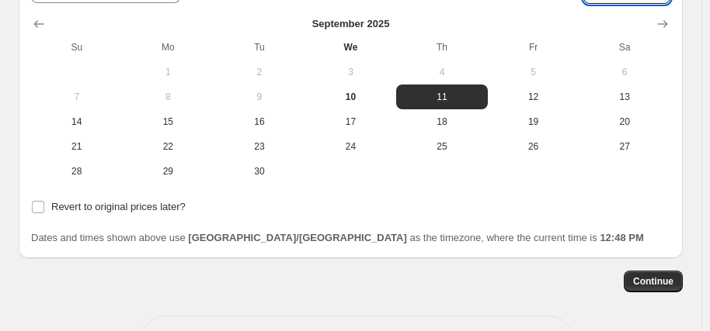
scroll to position [2018, 0]
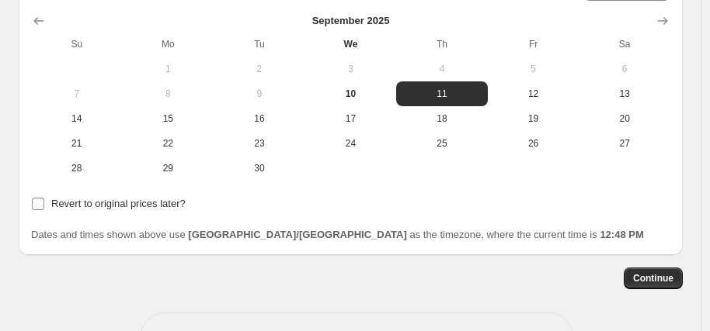
click at [148, 198] on span "Revert to original prices later?" at bounding box center [118, 204] width 134 height 12
click at [44, 198] on input "Revert to original prices later?" at bounding box center [38, 204] width 12 height 12
checkbox input "true"
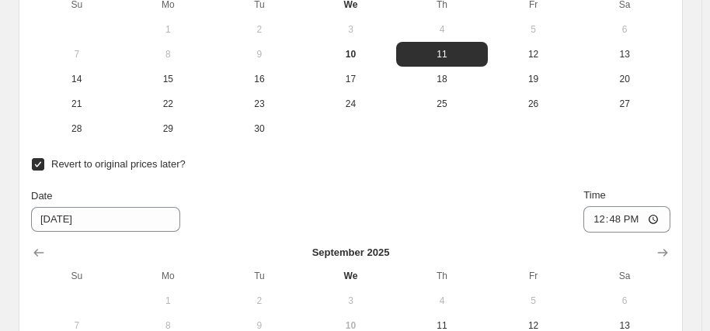
scroll to position [2173, 0]
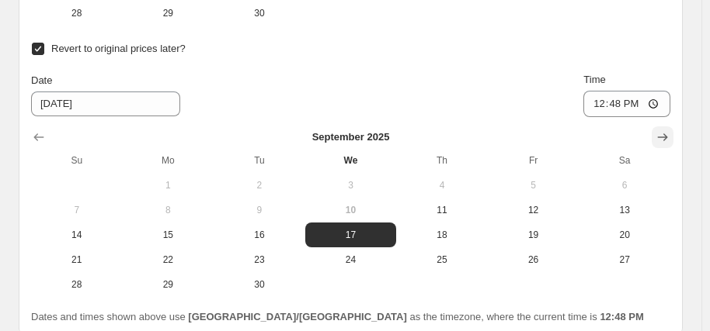
click at [670, 130] on icon "Show next month, October 2025" at bounding box center [662, 138] width 16 height 16
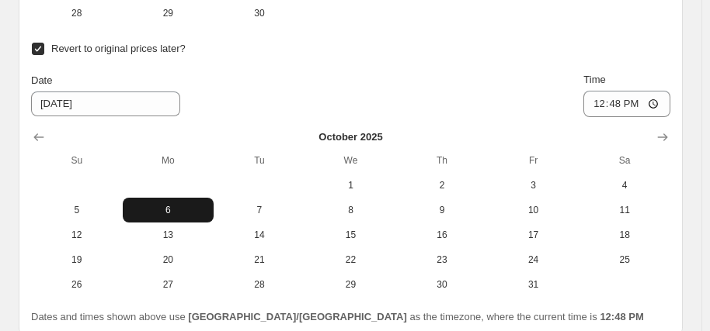
click at [176, 204] on span "6" at bounding box center [168, 210] width 79 height 12
type input "[DATE]"
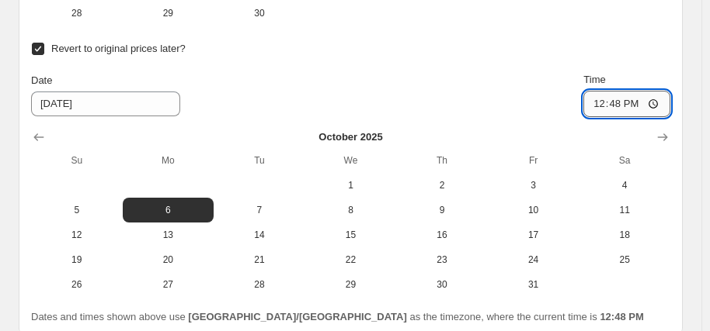
click at [602, 91] on input "12:48" at bounding box center [626, 104] width 87 height 26
type input "06:00"
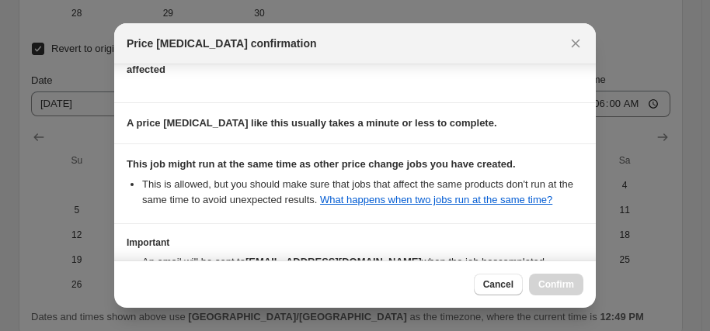
scroll to position [315, 0]
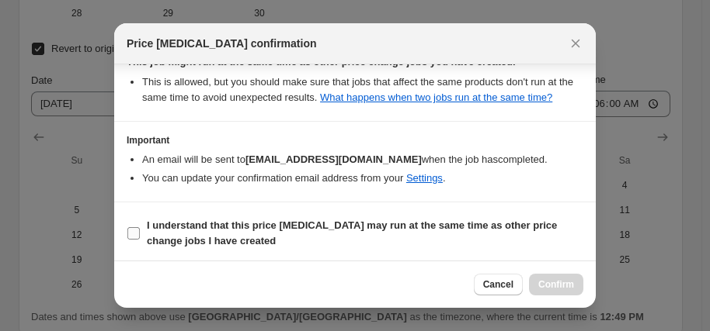
click at [316, 234] on span "I understand that this price [MEDICAL_DATA] may run at the same time as other p…" at bounding box center [365, 233] width 436 height 31
click at [140, 234] on input "I understand that this price [MEDICAL_DATA] may run at the same time as other p…" at bounding box center [133, 233] width 12 height 12
checkbox input "true"
click at [562, 288] on span "Confirm" at bounding box center [556, 285] width 36 height 12
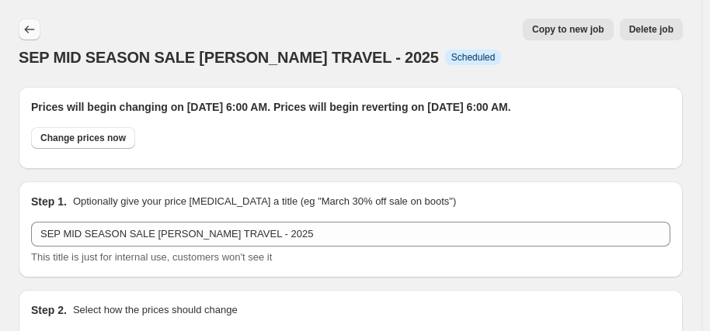
click at [26, 28] on icon "Price change jobs" at bounding box center [30, 30] width 16 height 16
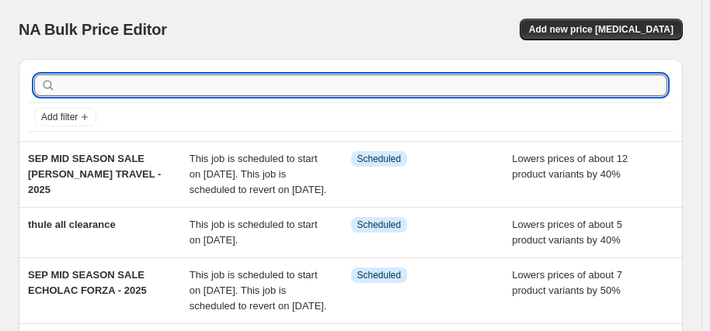
click at [130, 83] on input "text" at bounding box center [363, 86] width 608 height 22
type input "[PERSON_NAME]"
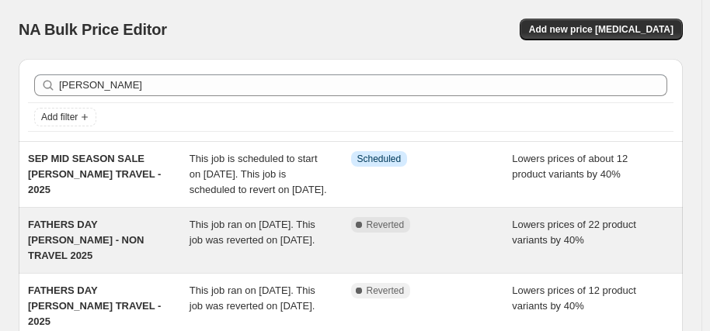
click at [132, 250] on span "FATHERS DAY [PERSON_NAME] - NON TRAVEL 2025" at bounding box center [86, 240] width 116 height 43
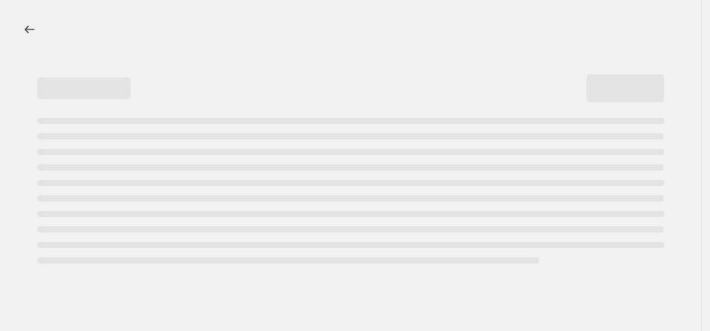
select select "percentage"
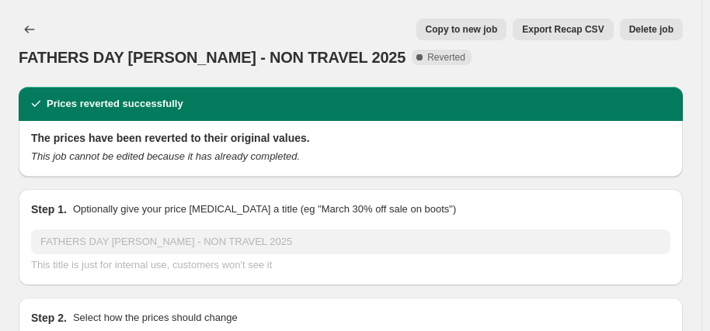
click at [469, 29] on span "Copy to new job" at bounding box center [461, 29] width 72 height 12
select select "percentage"
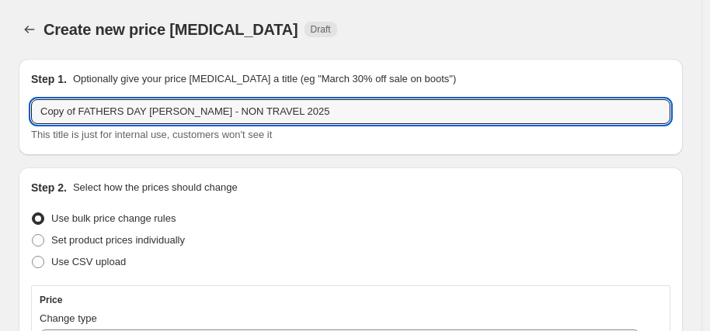
drag, startPoint x: 137, startPoint y: 112, endPoint x: 0, endPoint y: 113, distance: 136.6
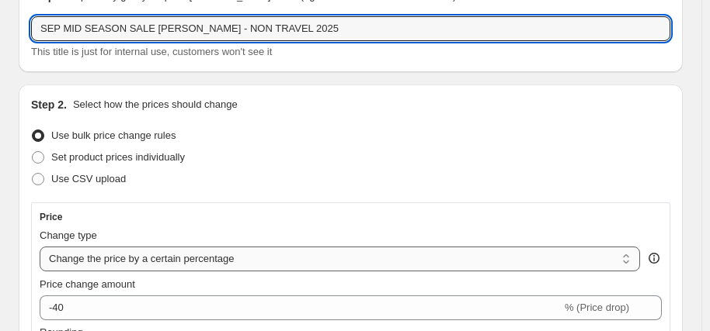
scroll to position [155, 0]
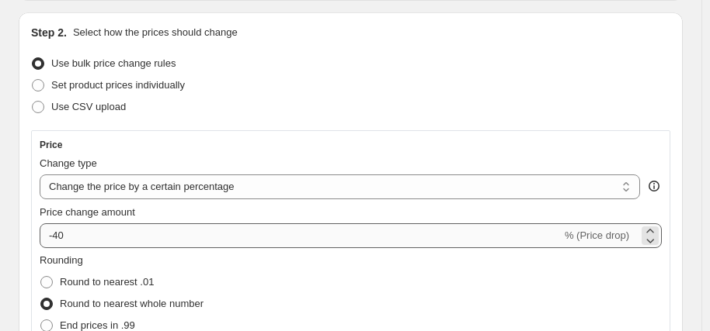
type input "SEP MID SEASON SALE [PERSON_NAME] - NON TRAVEL 2025"
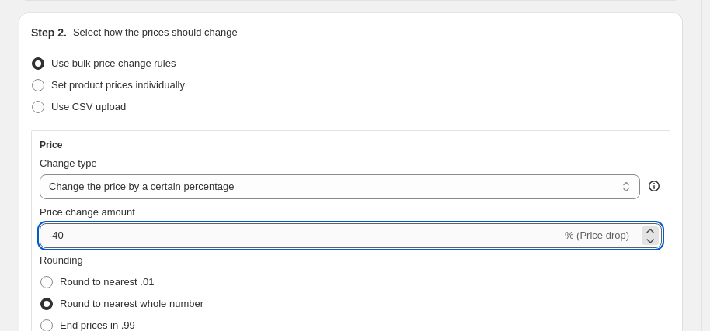
click at [165, 238] on input "-40" at bounding box center [301, 236] width 522 height 25
type input "-4"
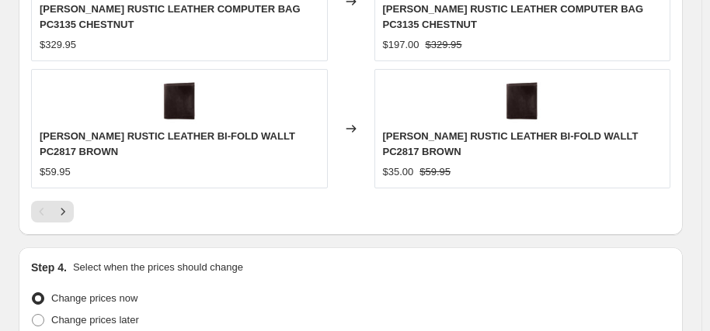
scroll to position [1630, 0]
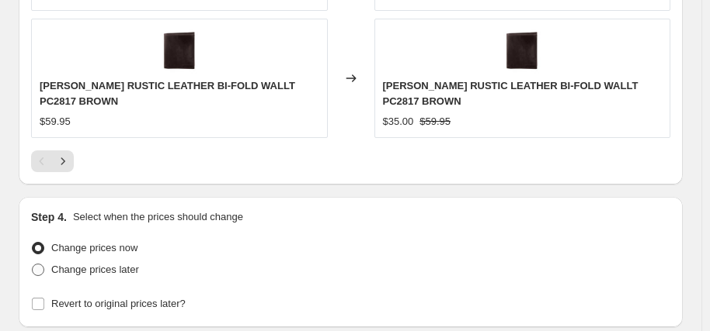
type input "-32"
click at [118, 267] on span "Change prices later" at bounding box center [95, 270] width 88 height 12
click at [33, 265] on input "Change prices later" at bounding box center [32, 264] width 1 height 1
radio input "true"
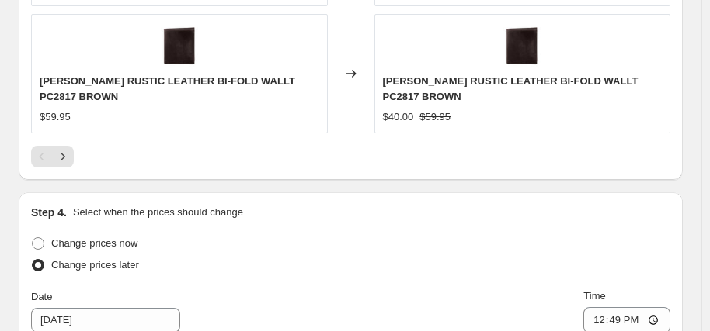
scroll to position [1786, 0]
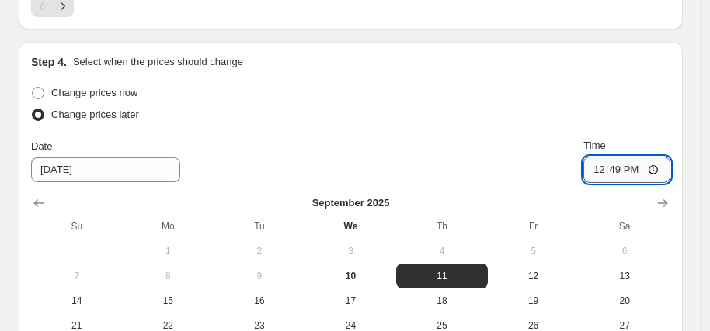
click at [604, 165] on input "12:49" at bounding box center [626, 170] width 87 height 26
type input "06:00"
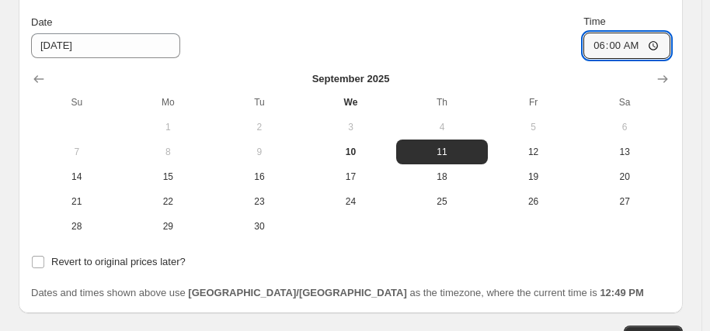
scroll to position [2015, 0]
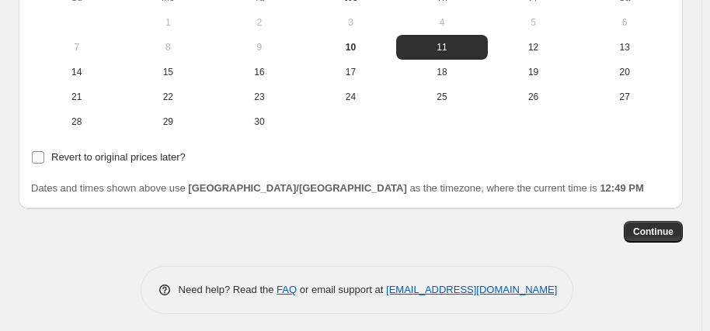
click at [120, 154] on span "Revert to original prices later?" at bounding box center [118, 157] width 134 height 12
click at [44, 154] on input "Revert to original prices later?" at bounding box center [38, 157] width 12 height 12
checkbox input "true"
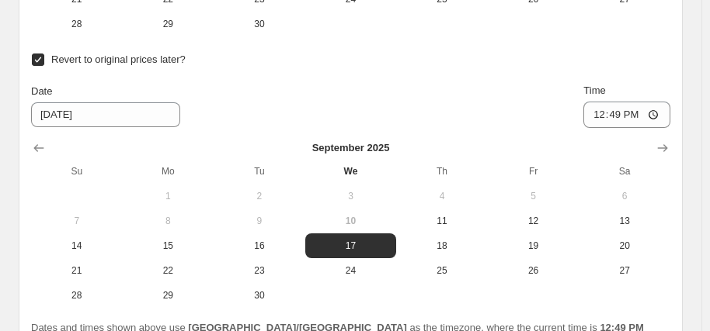
scroll to position [2170, 0]
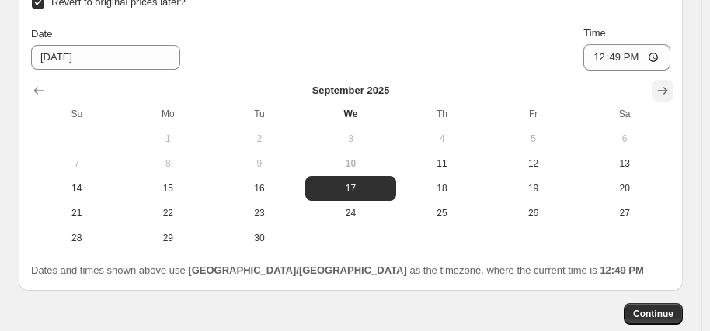
click at [673, 80] on button "Show next month, October 2025" at bounding box center [662, 91] width 22 height 22
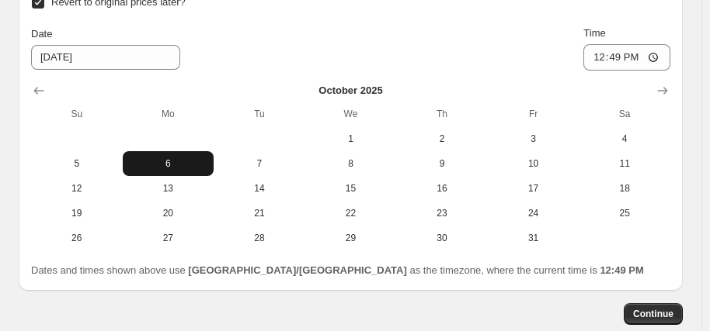
click at [167, 164] on span "6" at bounding box center [168, 164] width 79 height 12
type input "[DATE]"
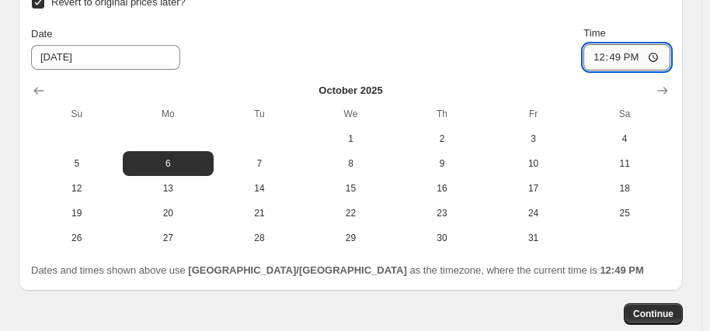
click at [606, 55] on input "12:49" at bounding box center [626, 57] width 87 height 26
type input "06:00"
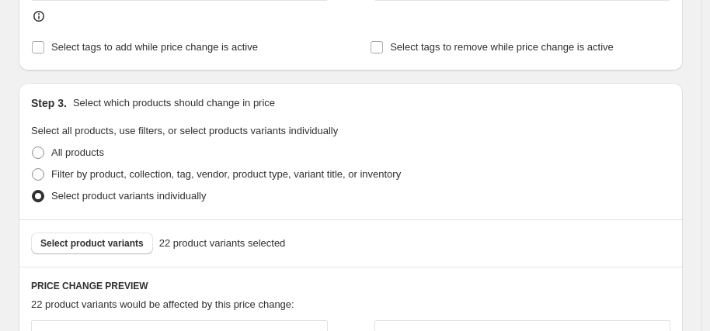
scroll to position [850, 0]
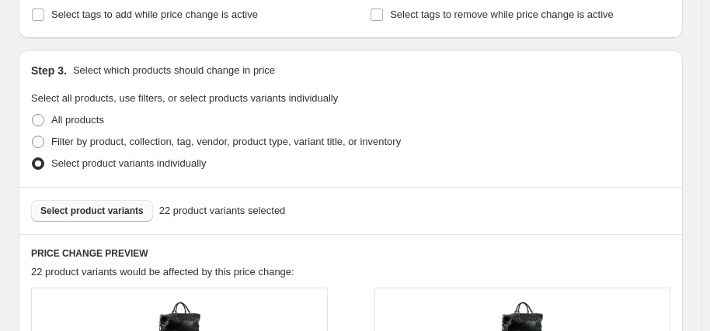
click at [101, 209] on span "Select product variants" at bounding box center [91, 211] width 103 height 12
click at [105, 212] on span "Select product variants" at bounding box center [91, 211] width 103 height 12
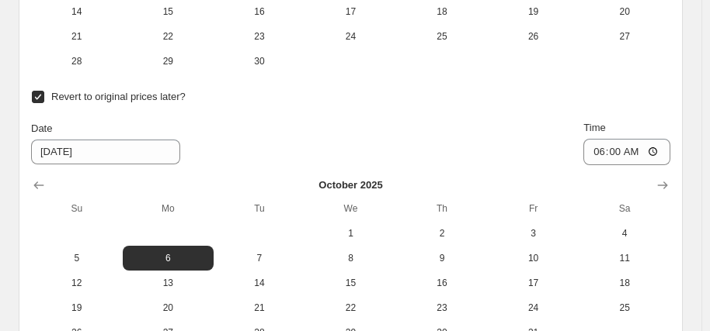
scroll to position [1983, 0]
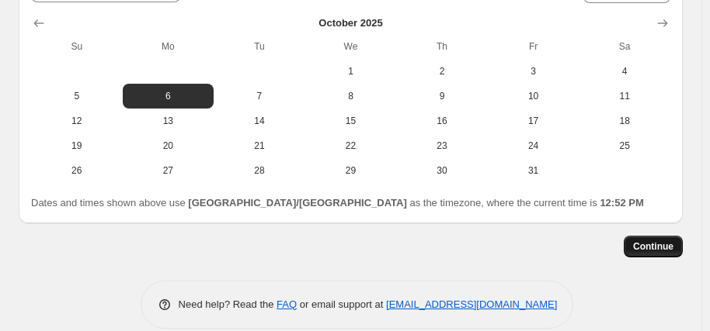
click at [672, 241] on span "Continue" at bounding box center [653, 247] width 40 height 12
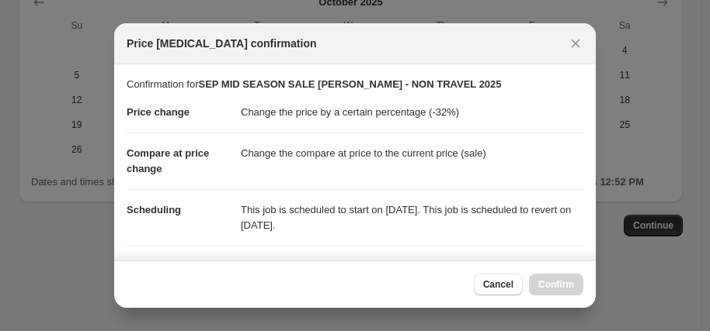
scroll to position [0, 0]
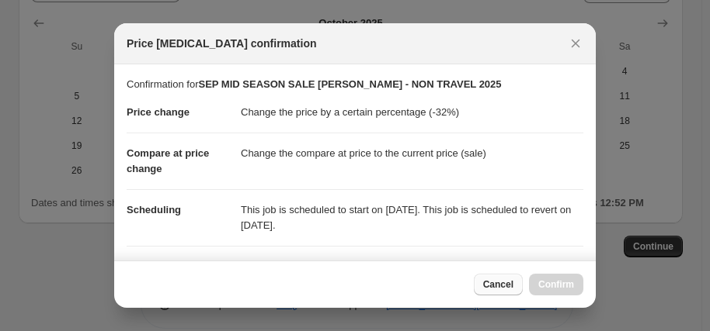
click at [494, 282] on span "Cancel" at bounding box center [498, 285] width 30 height 12
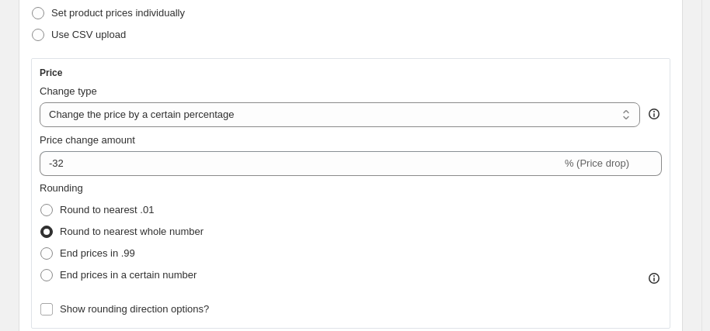
scroll to position [197, 0]
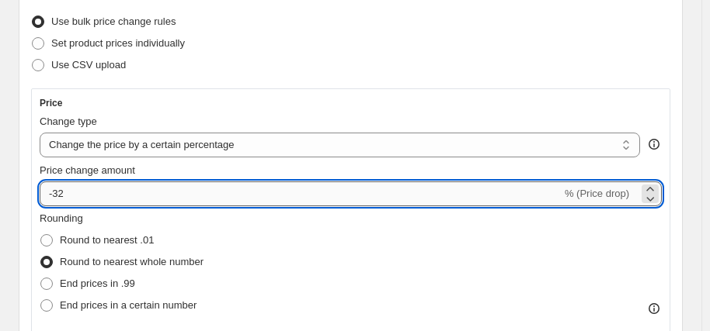
click at [96, 188] on input "-32" at bounding box center [301, 194] width 522 height 25
type input "-30"
click at [316, 114] on div "Change type" at bounding box center [340, 122] width 600 height 16
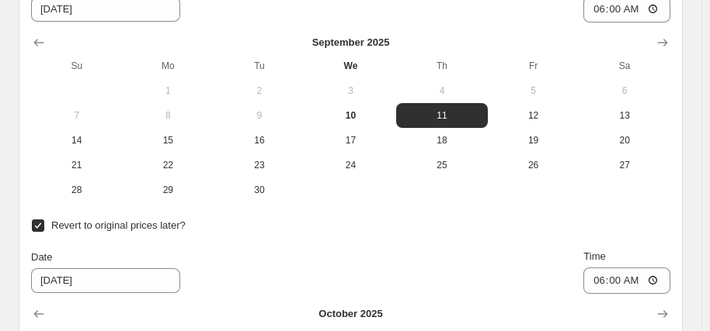
scroll to position [1983, 0]
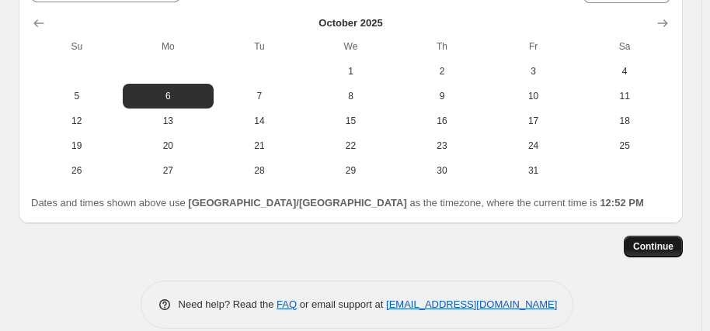
click at [673, 241] on span "Continue" at bounding box center [653, 247] width 40 height 12
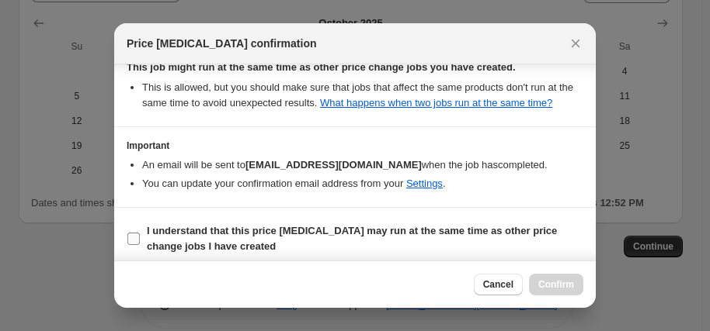
scroll to position [315, 0]
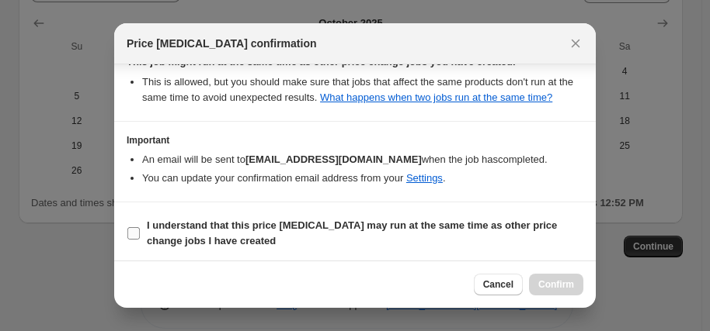
click at [291, 239] on span "I understand that this price [MEDICAL_DATA] may run at the same time as other p…" at bounding box center [365, 233] width 436 height 31
click at [140, 239] on input "I understand that this price [MEDICAL_DATA] may run at the same time as other p…" at bounding box center [133, 233] width 12 height 12
checkbox input "true"
click at [543, 283] on span "Confirm" at bounding box center [556, 285] width 36 height 12
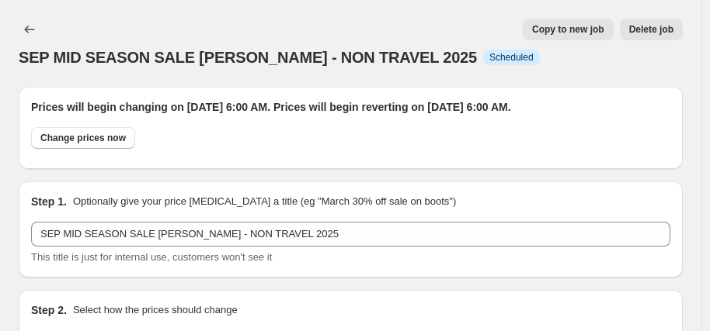
scroll to position [1983, 0]
